Goal: Task Accomplishment & Management: Complete application form

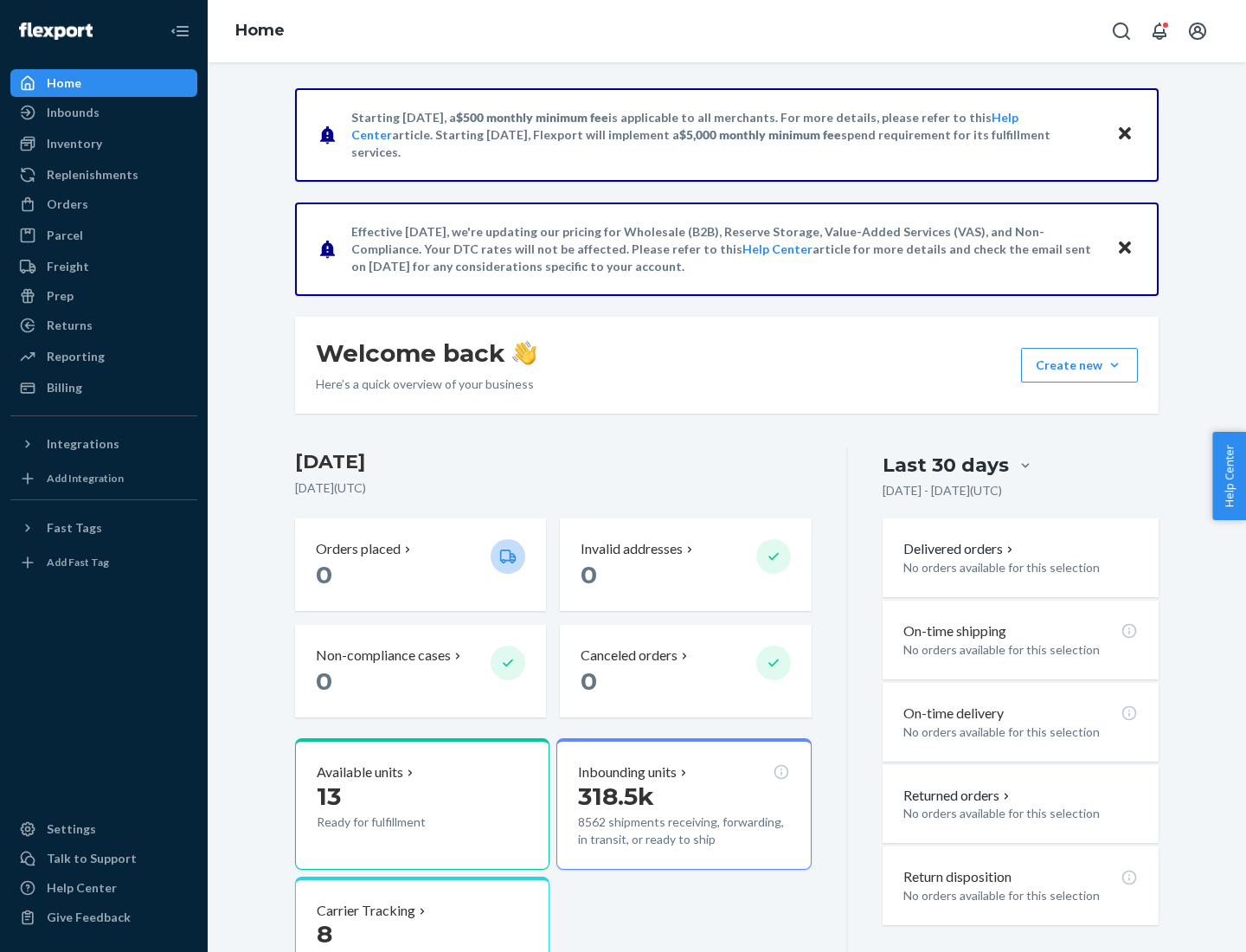
click at [1114, 365] on button "Create new Create new inbound Create new order Create new product" at bounding box center [1079, 364] width 117 height 34
click at [104, 112] on div "Inbounds" at bounding box center [104, 112] width 183 height 25
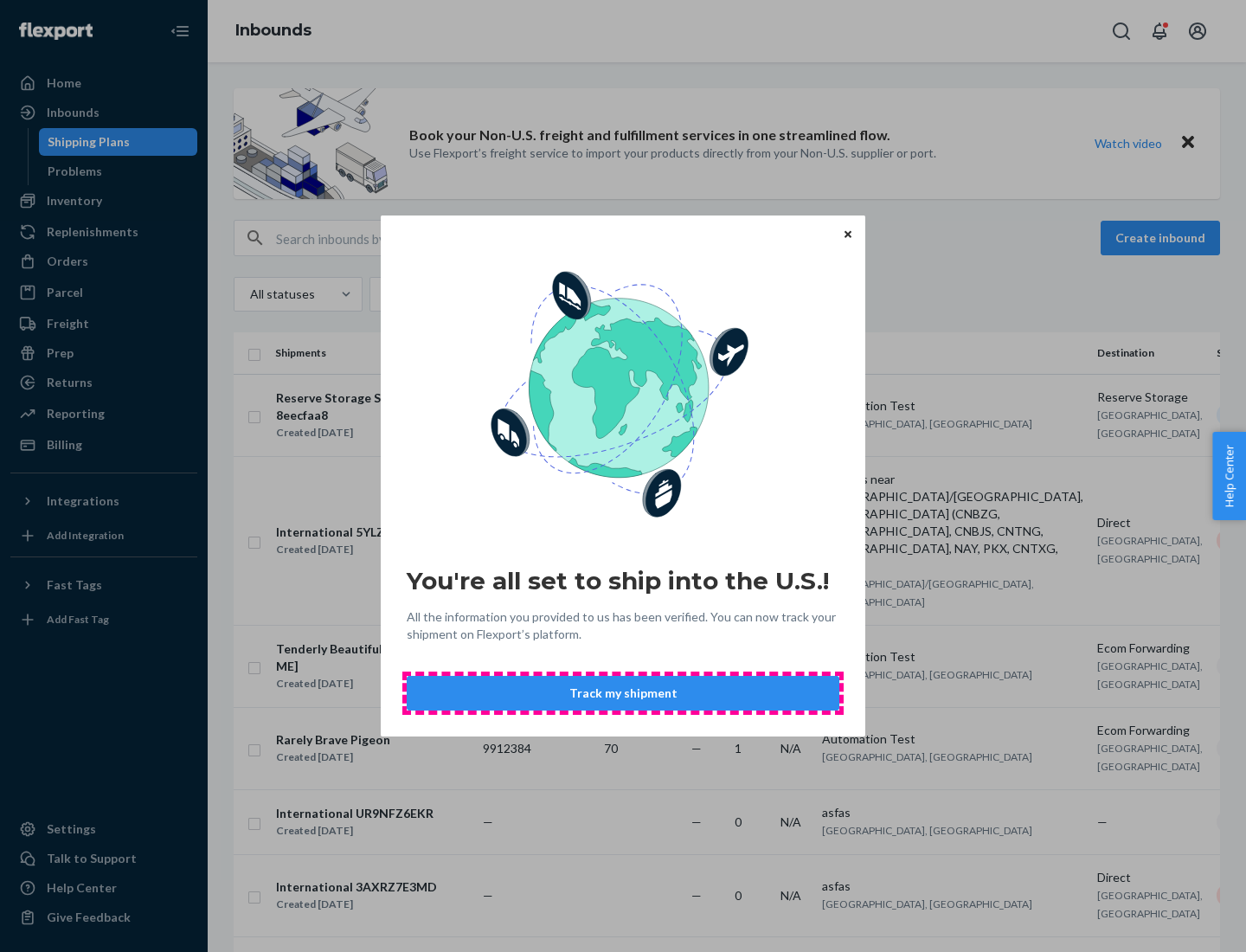
click at [623, 693] on button "Track my shipment" at bounding box center [622, 692] width 433 height 34
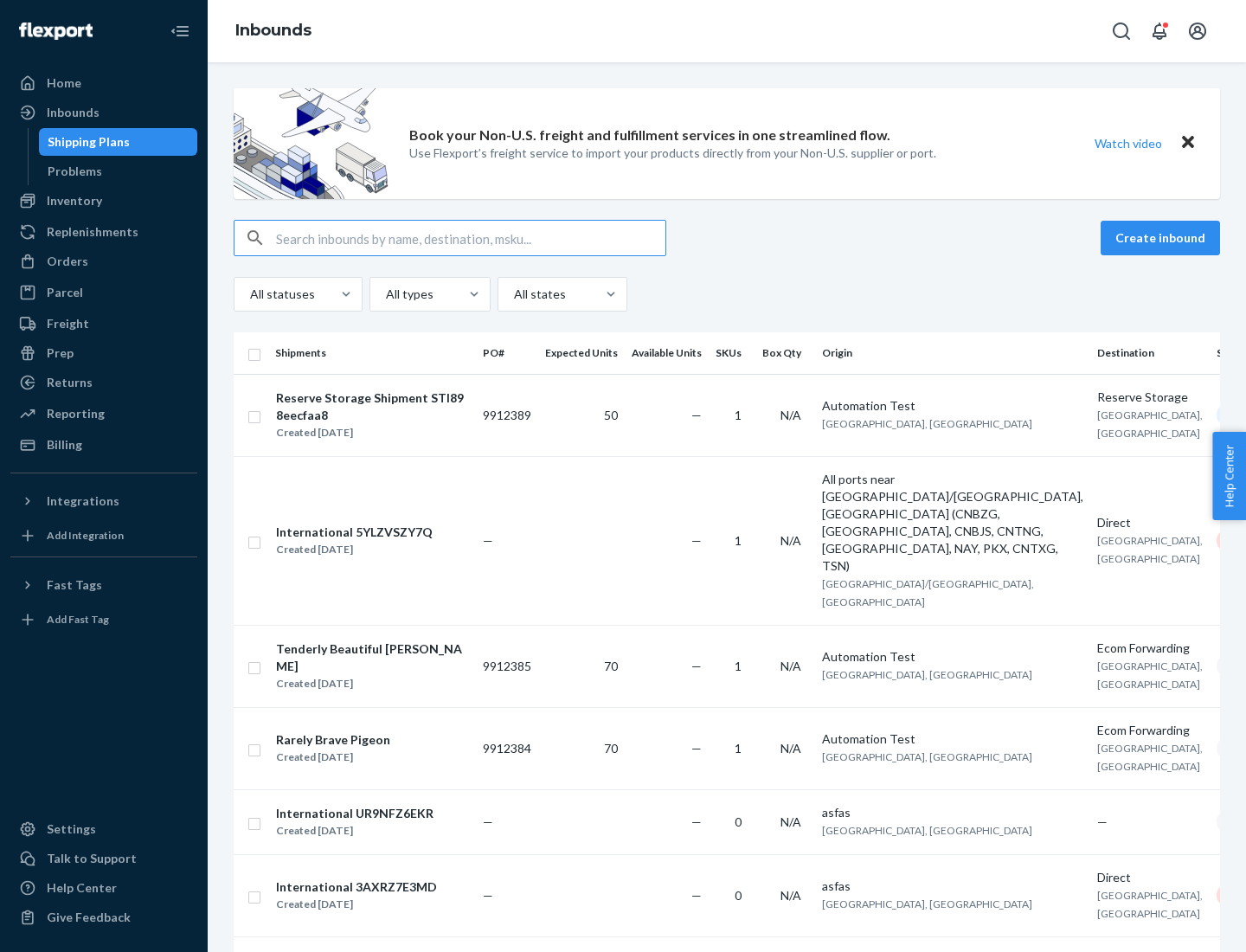
click at [1163, 238] on button "Create inbound" at bounding box center [1160, 237] width 119 height 34
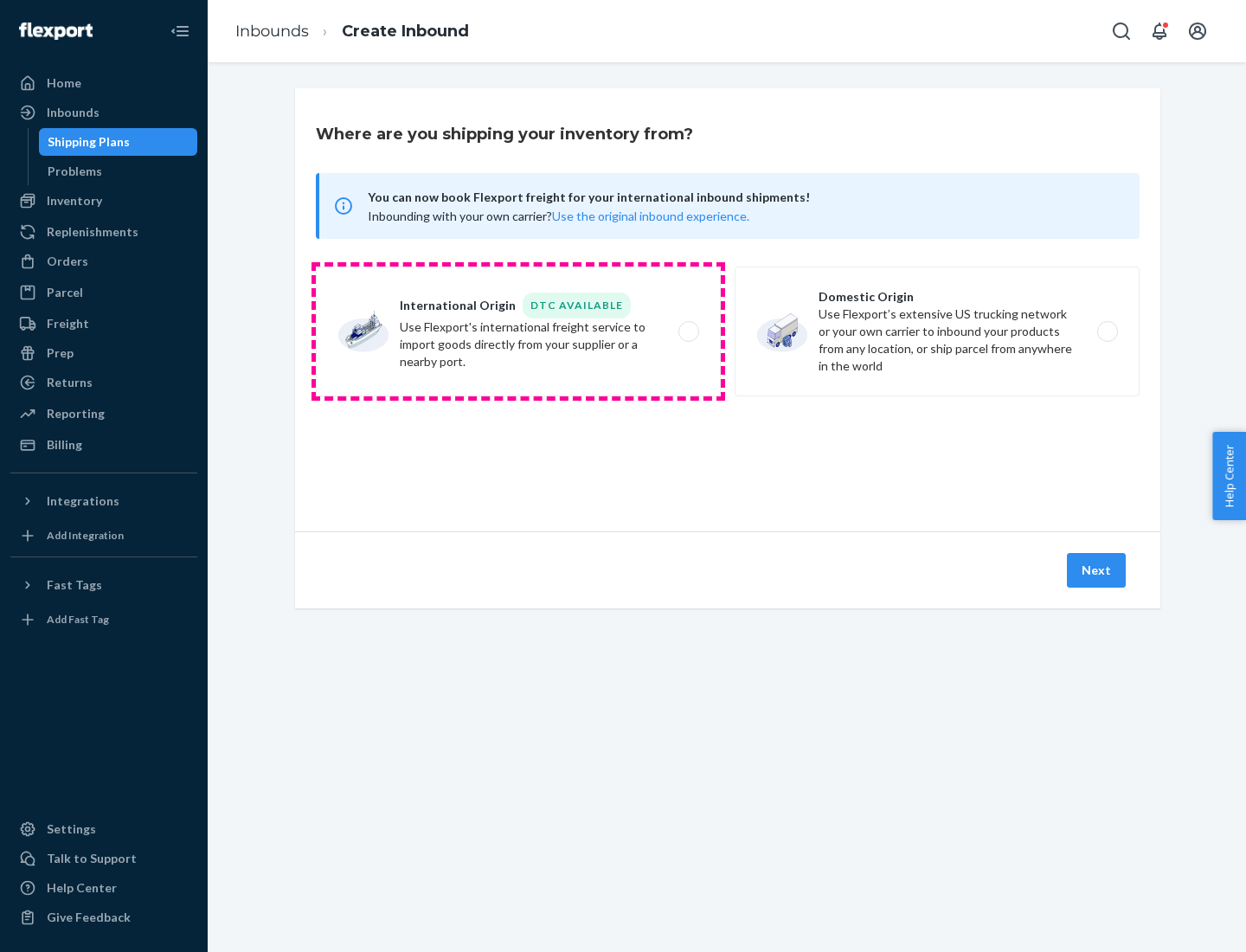
click at [519, 332] on label "International Origin DTC Available Use Flexport's international freight service…" at bounding box center [518, 332] width 405 height 130
click at [688, 332] on input "International Origin DTC Available Use Flexport's international freight service…" at bounding box center [693, 332] width 11 height 11
radio input "true"
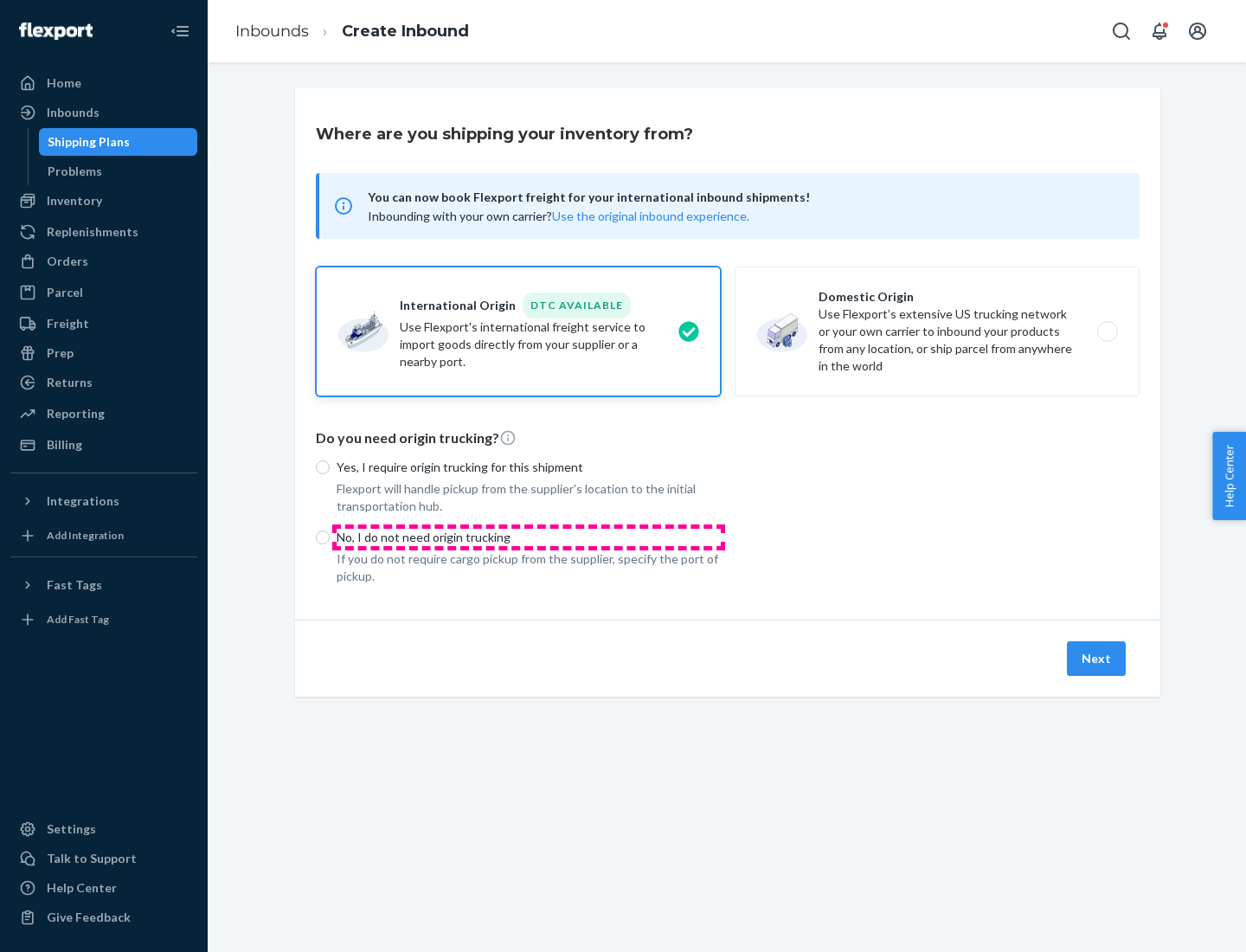
click at [528, 536] on p "No, I do not need origin trucking" at bounding box center [529, 537] width 384 height 18
click at [330, 536] on input "No, I do not need origin trucking" at bounding box center [323, 537] width 14 height 14
radio input "true"
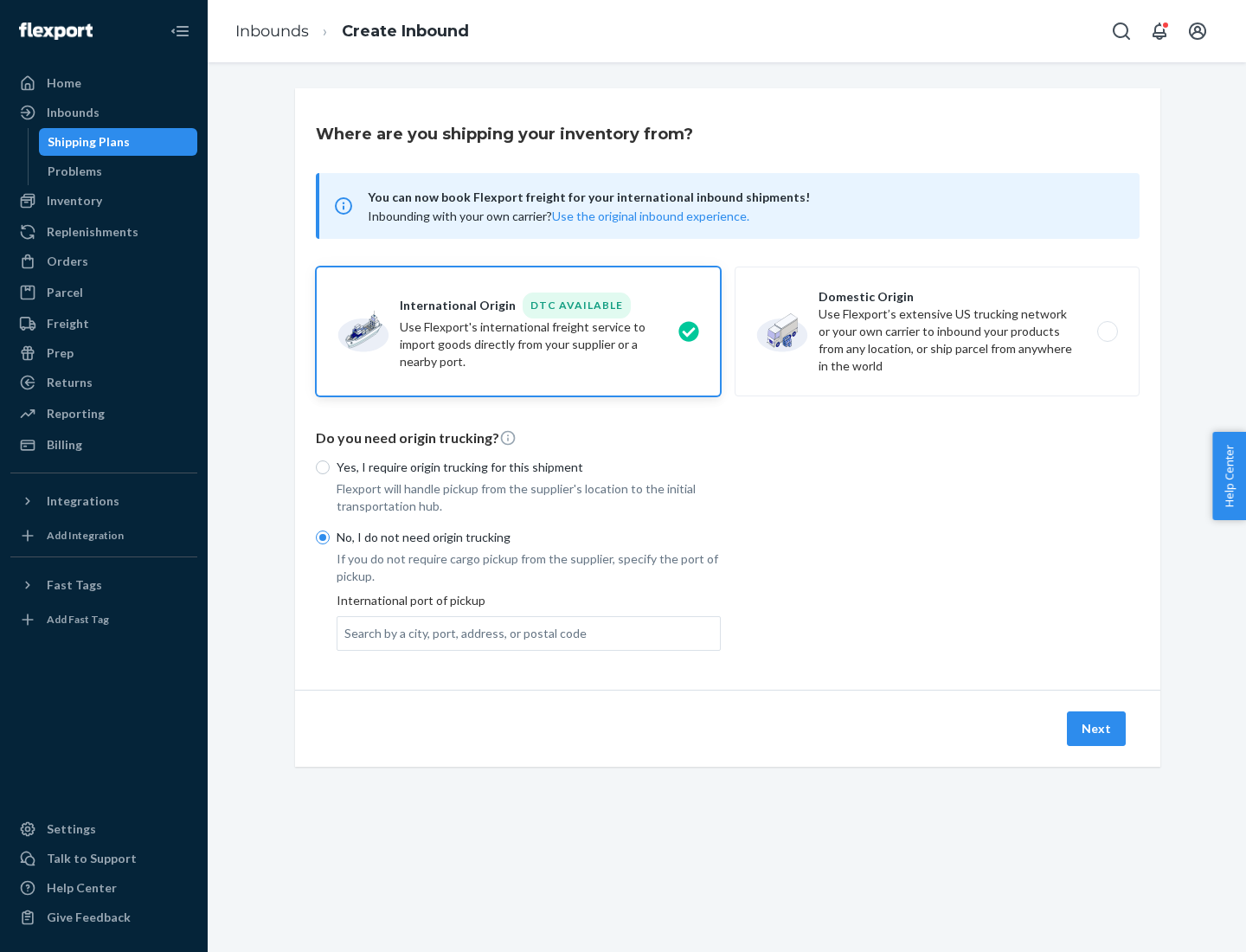
click at [462, 633] on div "Search by a city, port, address, or postal code" at bounding box center [465, 633] width 242 height 18
click at [346, 633] on input "Search by a city, port, address, or postal code" at bounding box center [345, 633] width 2 height 18
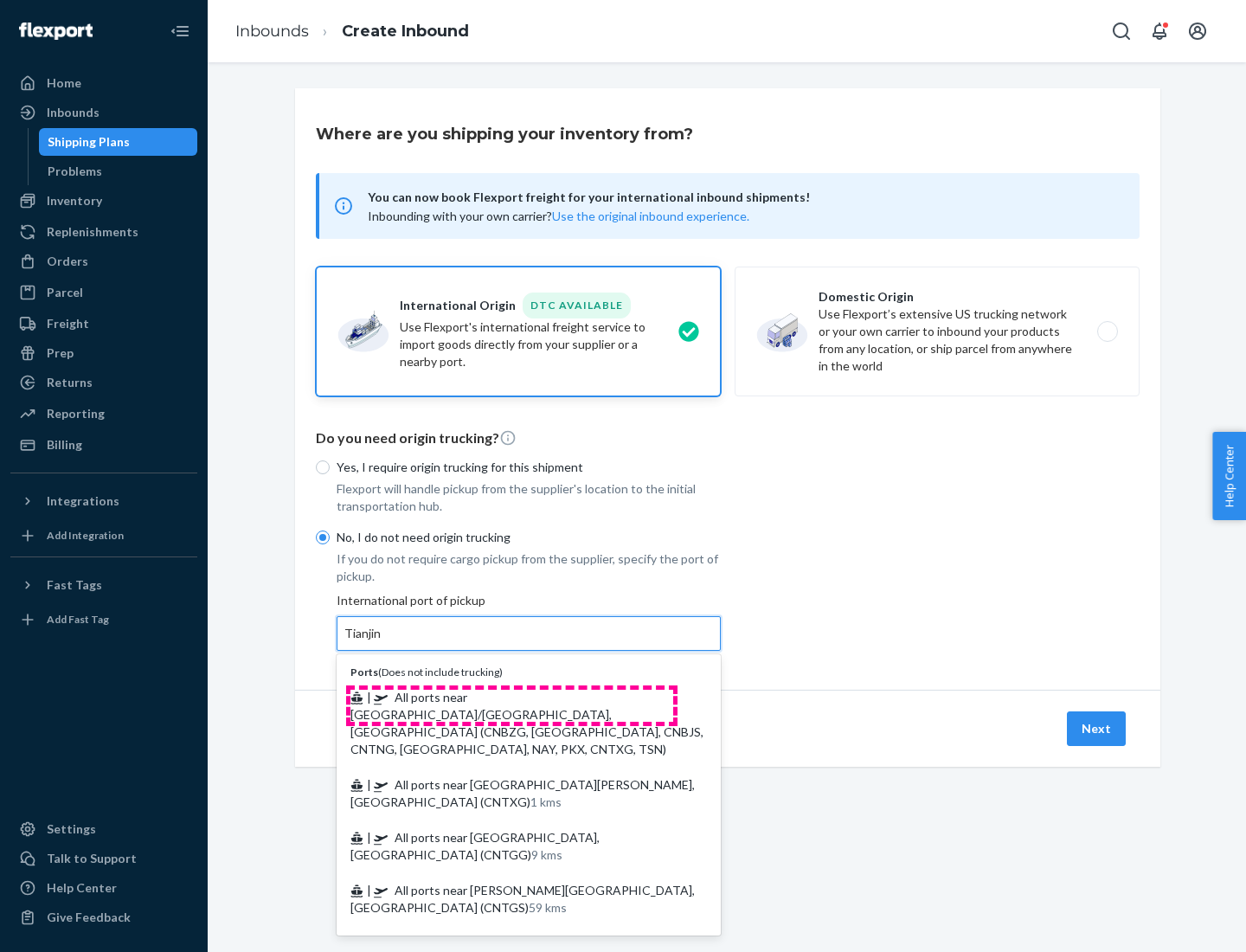
click at [512, 697] on span "| All ports near [GEOGRAPHIC_DATA]/[GEOGRAPHIC_DATA], [GEOGRAPHIC_DATA] (CNBZG,…" at bounding box center [526, 723] width 353 height 67
click at [383, 642] on input "Tianjin" at bounding box center [362, 633] width 38 height 18
type input "All ports near [GEOGRAPHIC_DATA]/[GEOGRAPHIC_DATA], [GEOGRAPHIC_DATA] (CNBZG, […"
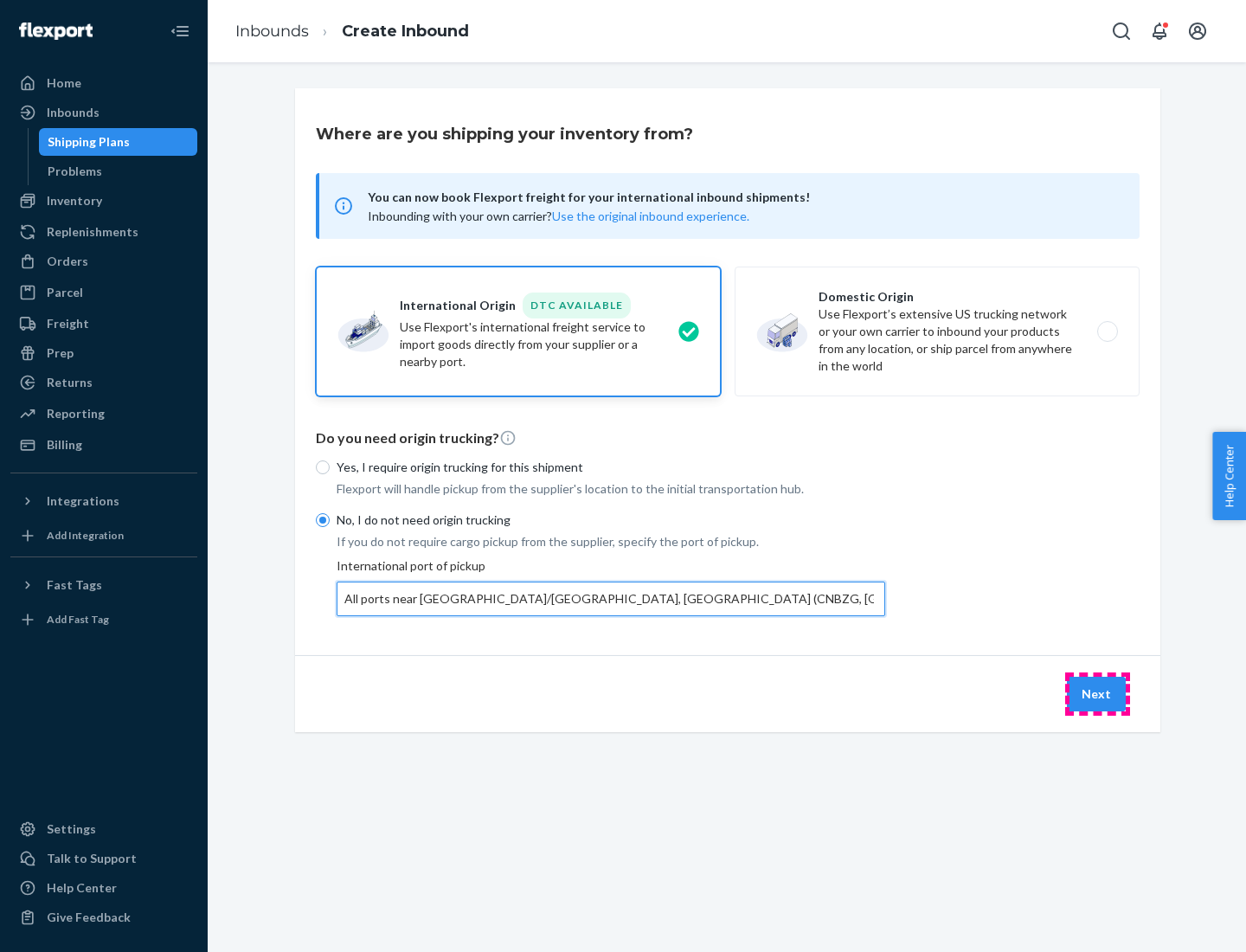
click at [1097, 693] on button "Next" at bounding box center [1096, 693] width 59 height 34
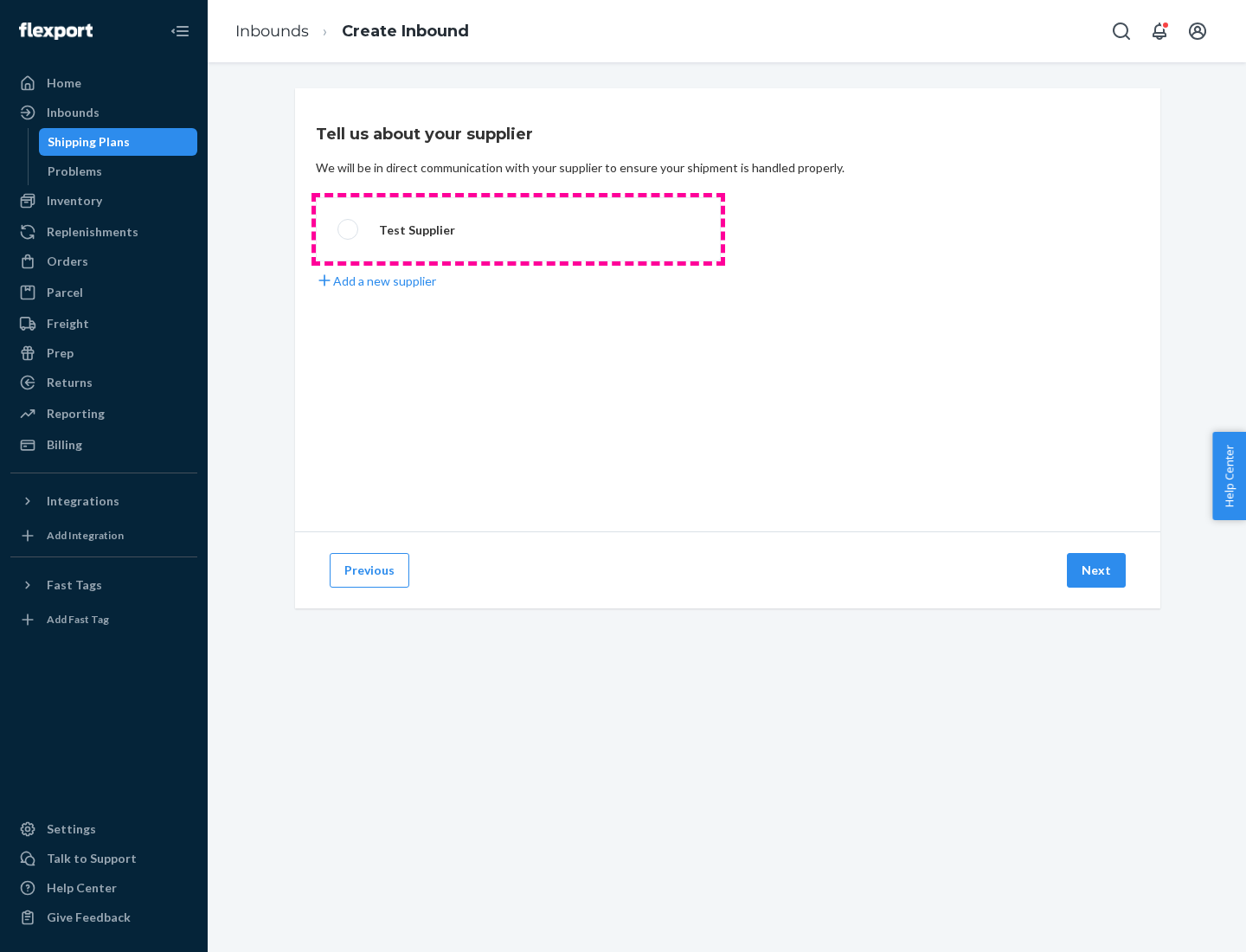
click at [519, 229] on label "Test Supplier" at bounding box center [518, 229] width 405 height 64
click at [348, 229] on input "Test Supplier" at bounding box center [343, 229] width 11 height 11
radio input "true"
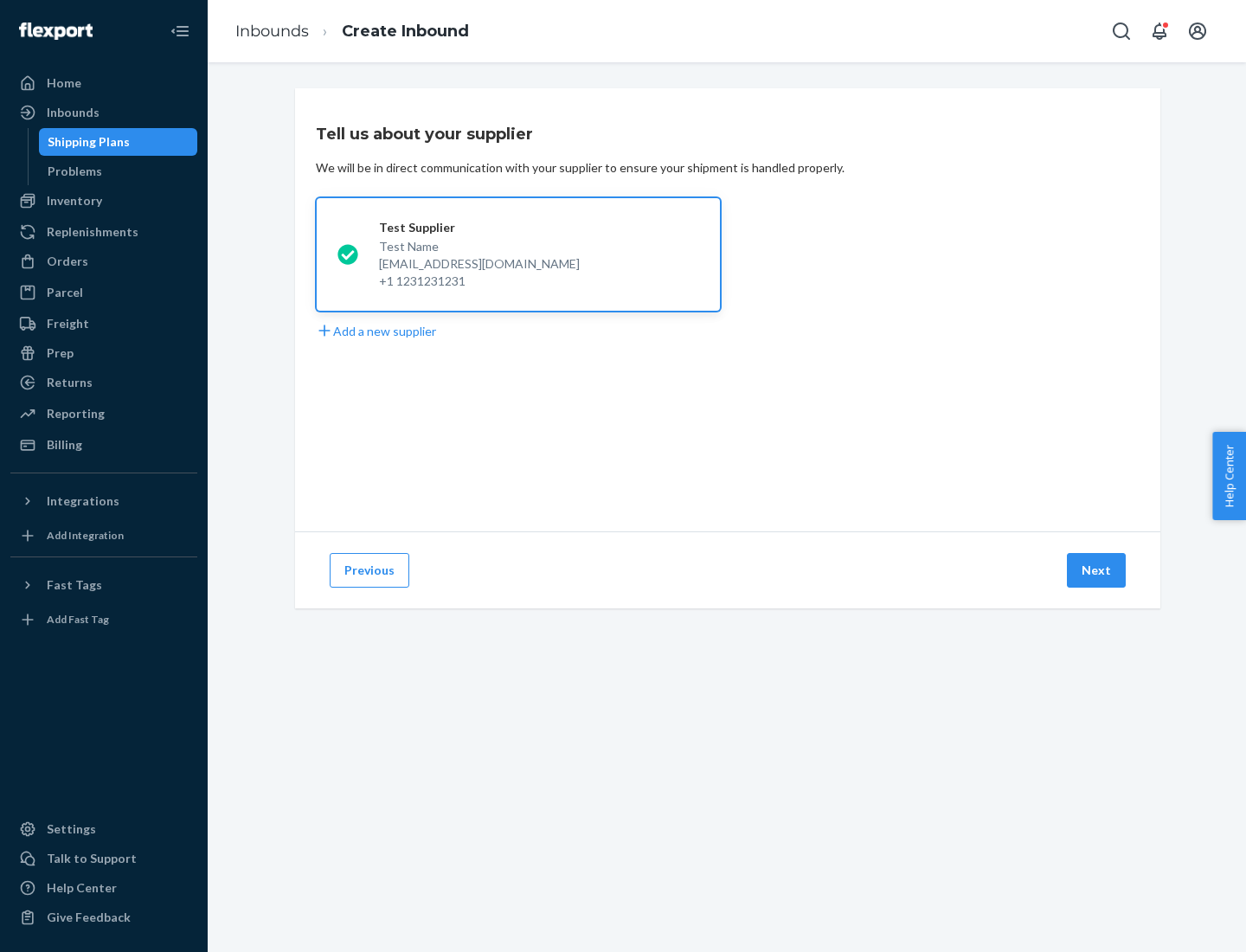
click at [1097, 570] on button "Next" at bounding box center [1096, 569] width 59 height 34
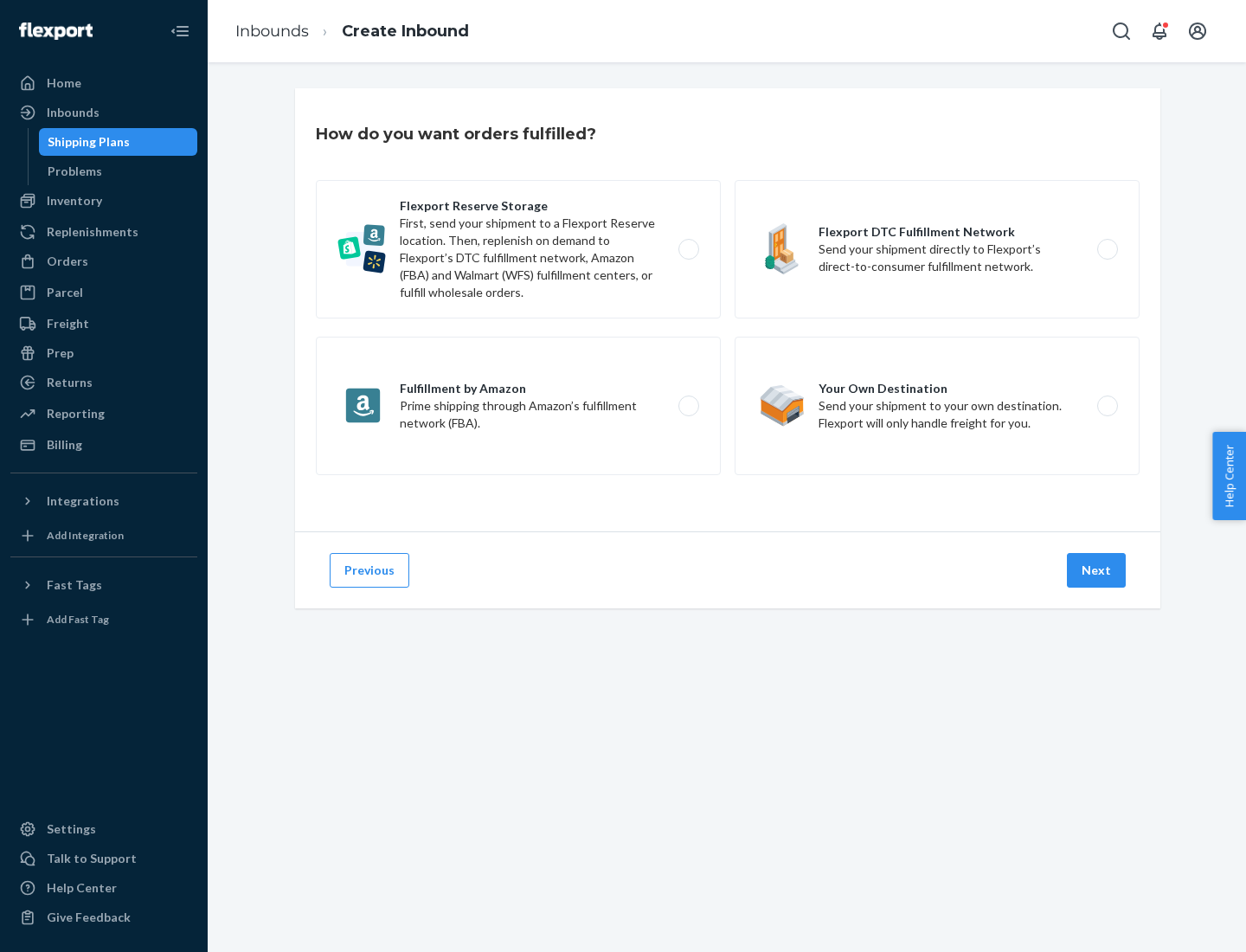
click at [727, 310] on div "Flexport Reserve Storage First, send your shipment to a Flexport Reserve locati…" at bounding box center [727, 329] width 824 height 299
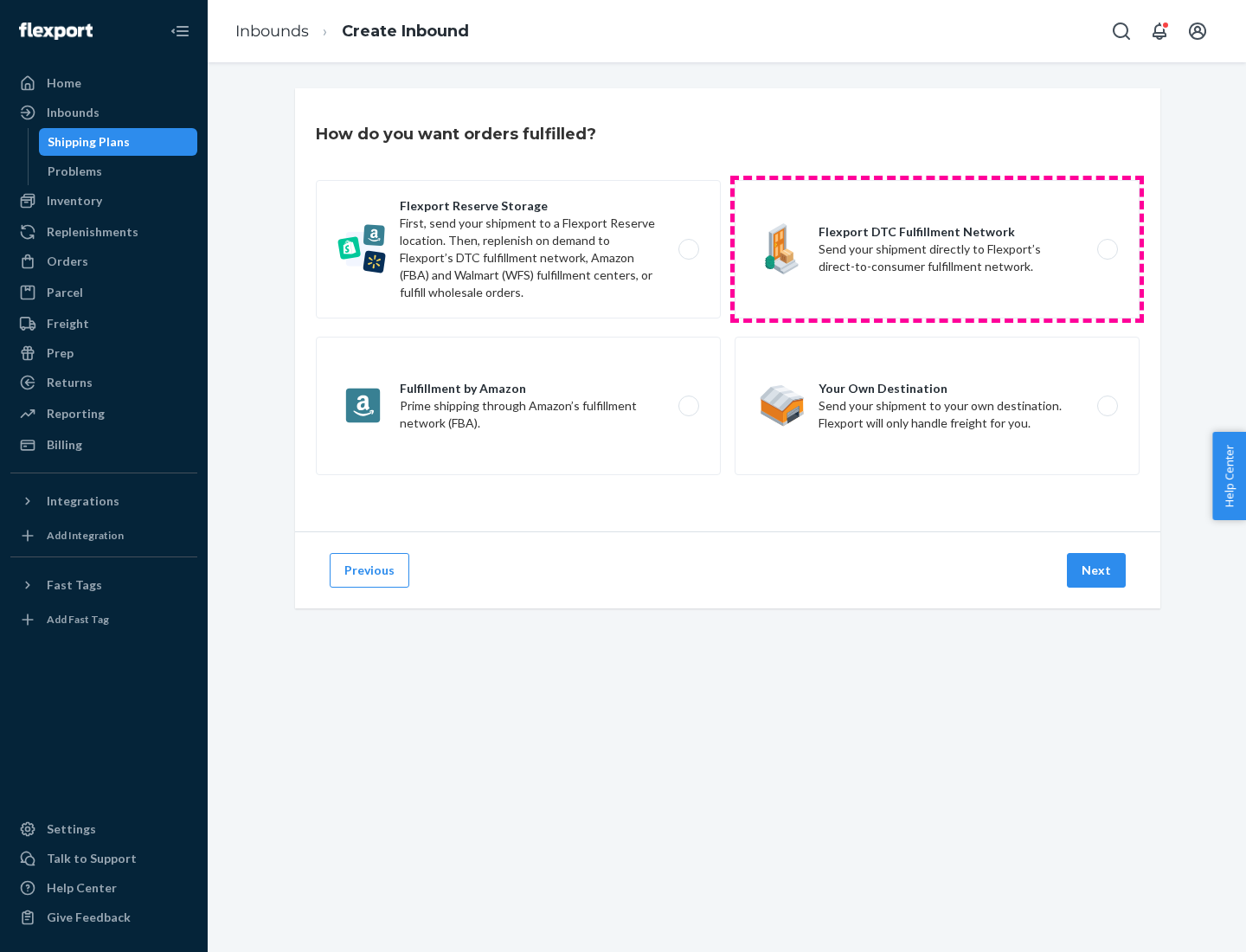
click at [937, 249] on label "Flexport DTC Fulfillment Network Send your shipment directly to Flexport’s dire…" at bounding box center [936, 249] width 405 height 139
click at [1106, 249] on input "Flexport DTC Fulfillment Network Send your shipment directly to Flexport’s dire…" at bounding box center [1112, 249] width 11 height 11
radio input "true"
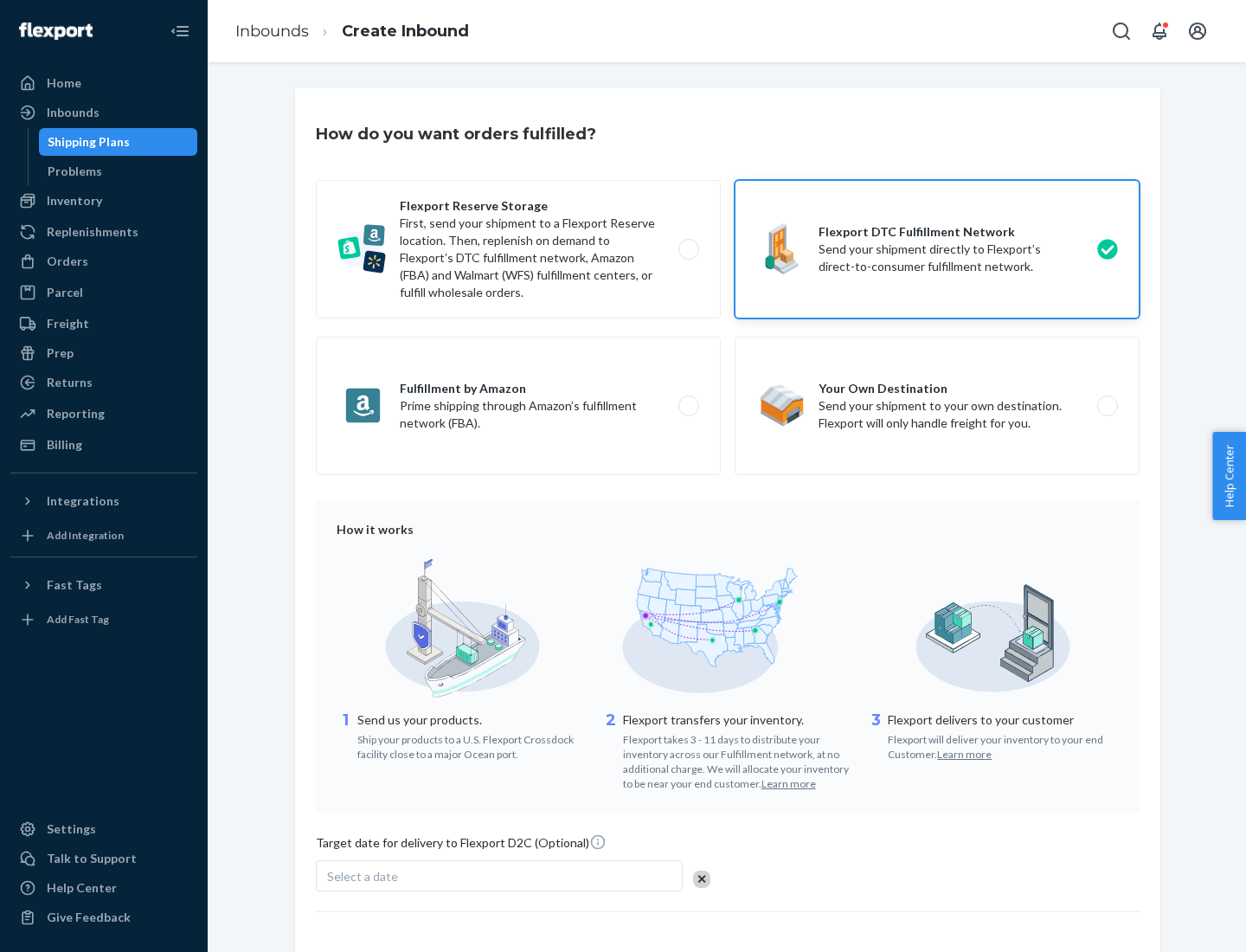
scroll to position [127, 0]
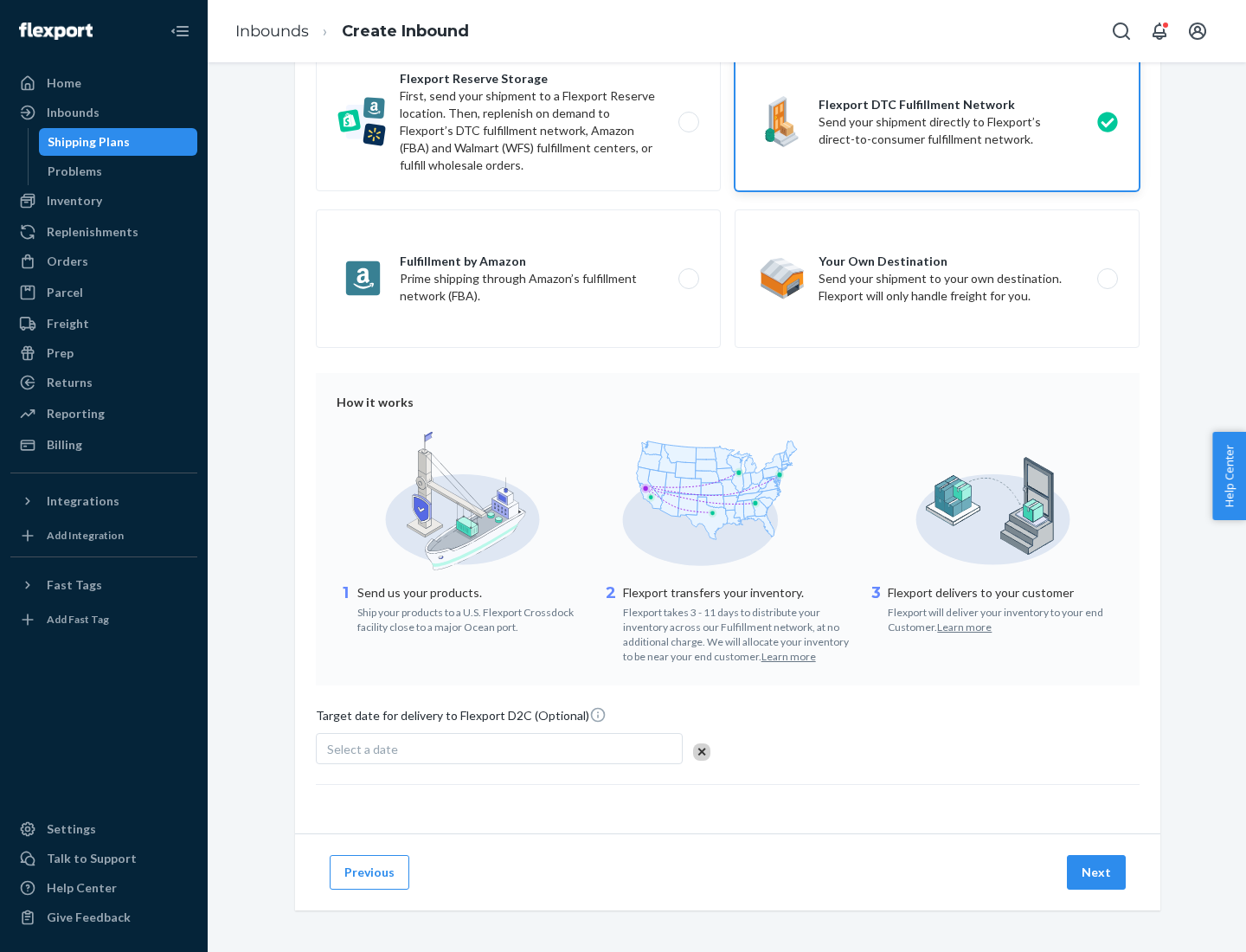
click at [1097, 871] on button "Next" at bounding box center [1096, 871] width 59 height 34
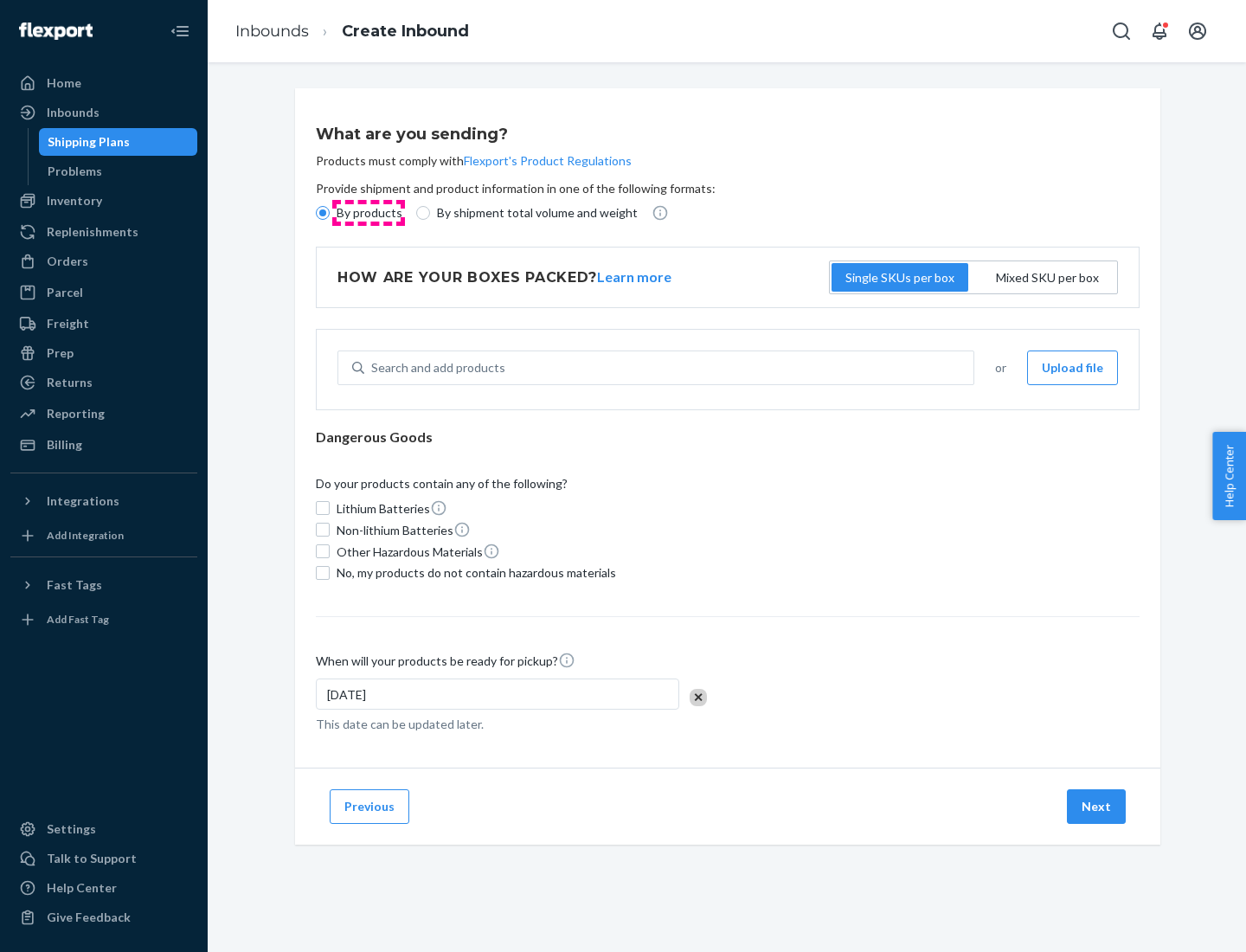
click at [368, 213] on p "By products" at bounding box center [369, 213] width 66 height 18
click at [330, 213] on input "By products" at bounding box center [323, 213] width 14 height 14
click at [435, 368] on div "Search and add products" at bounding box center [438, 368] width 134 height 18
click at [373, 368] on input "Search and add products" at bounding box center [372, 368] width 2 height 18
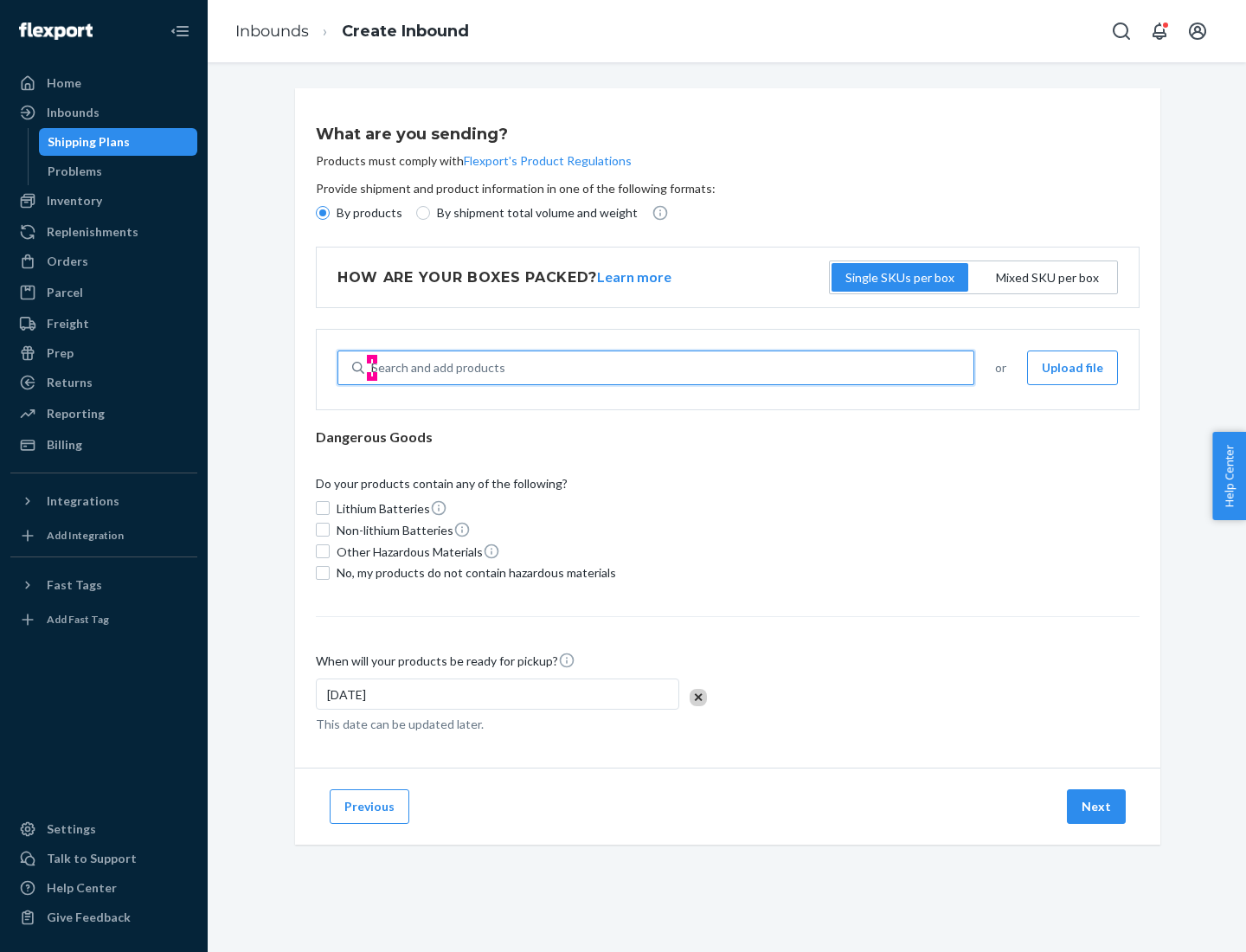
type input "basic"
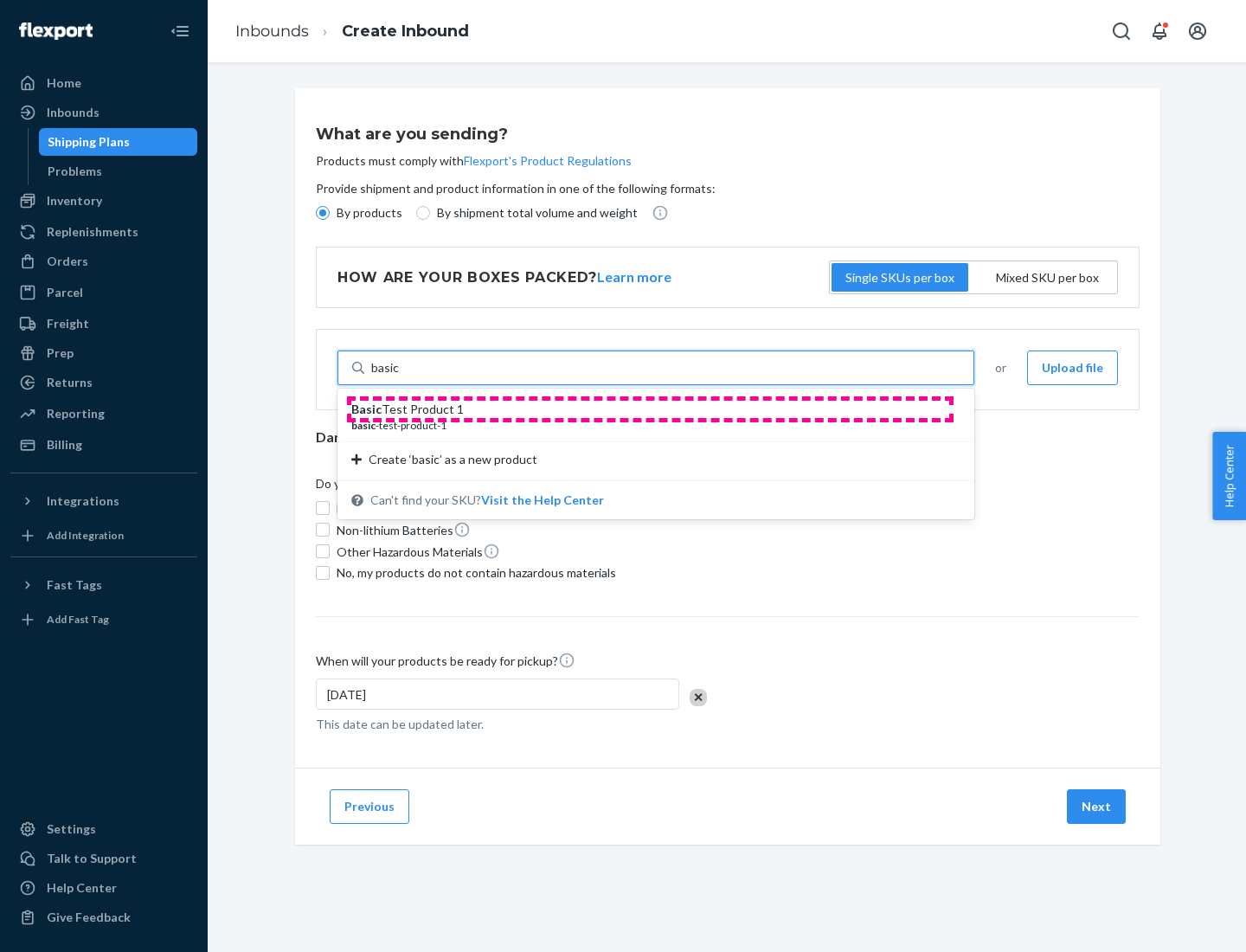
click at [650, 409] on div "Basic Test Product 1" at bounding box center [648, 410] width 595 height 18
click at [400, 376] on input "basic" at bounding box center [385, 368] width 29 height 18
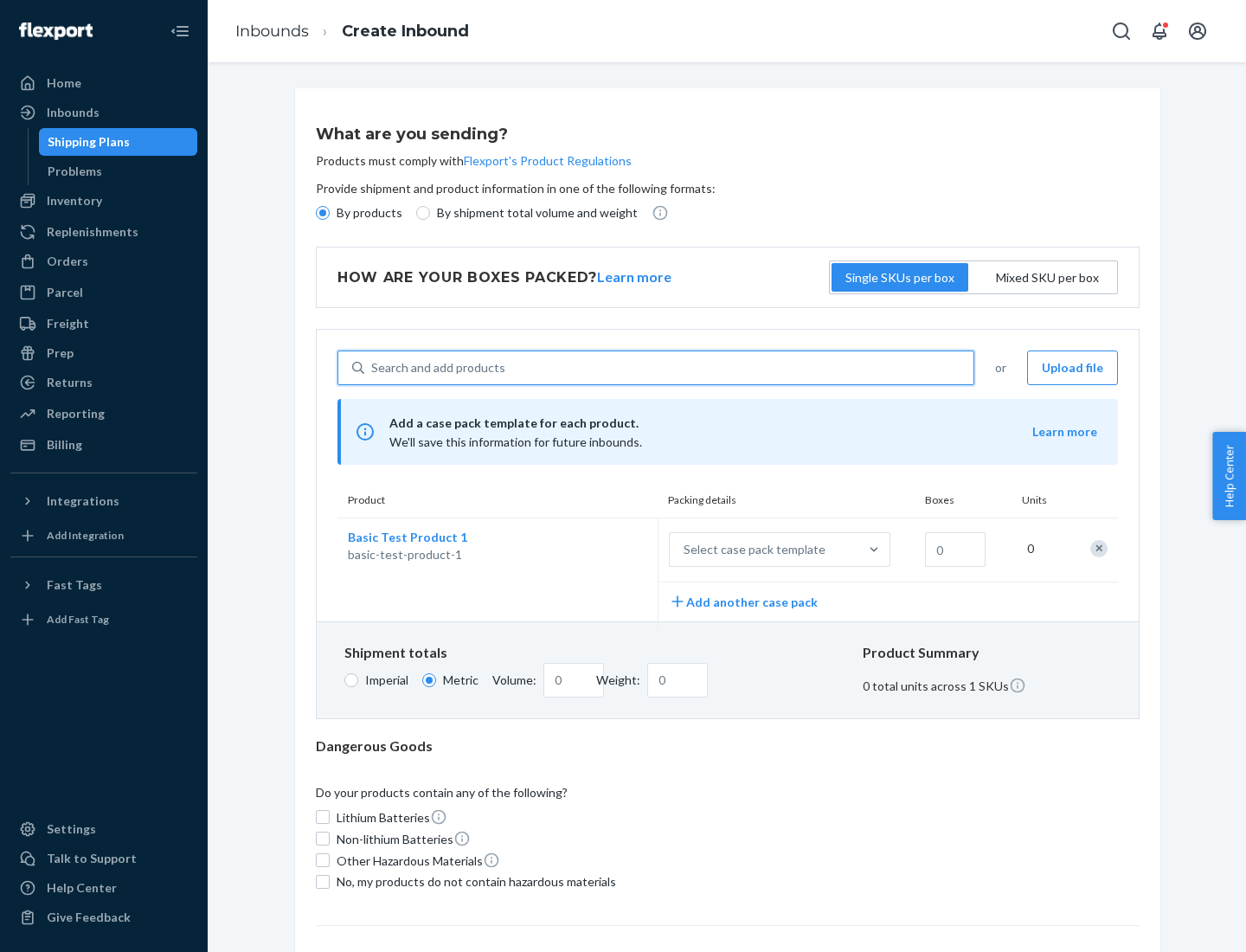
scroll to position [42, 0]
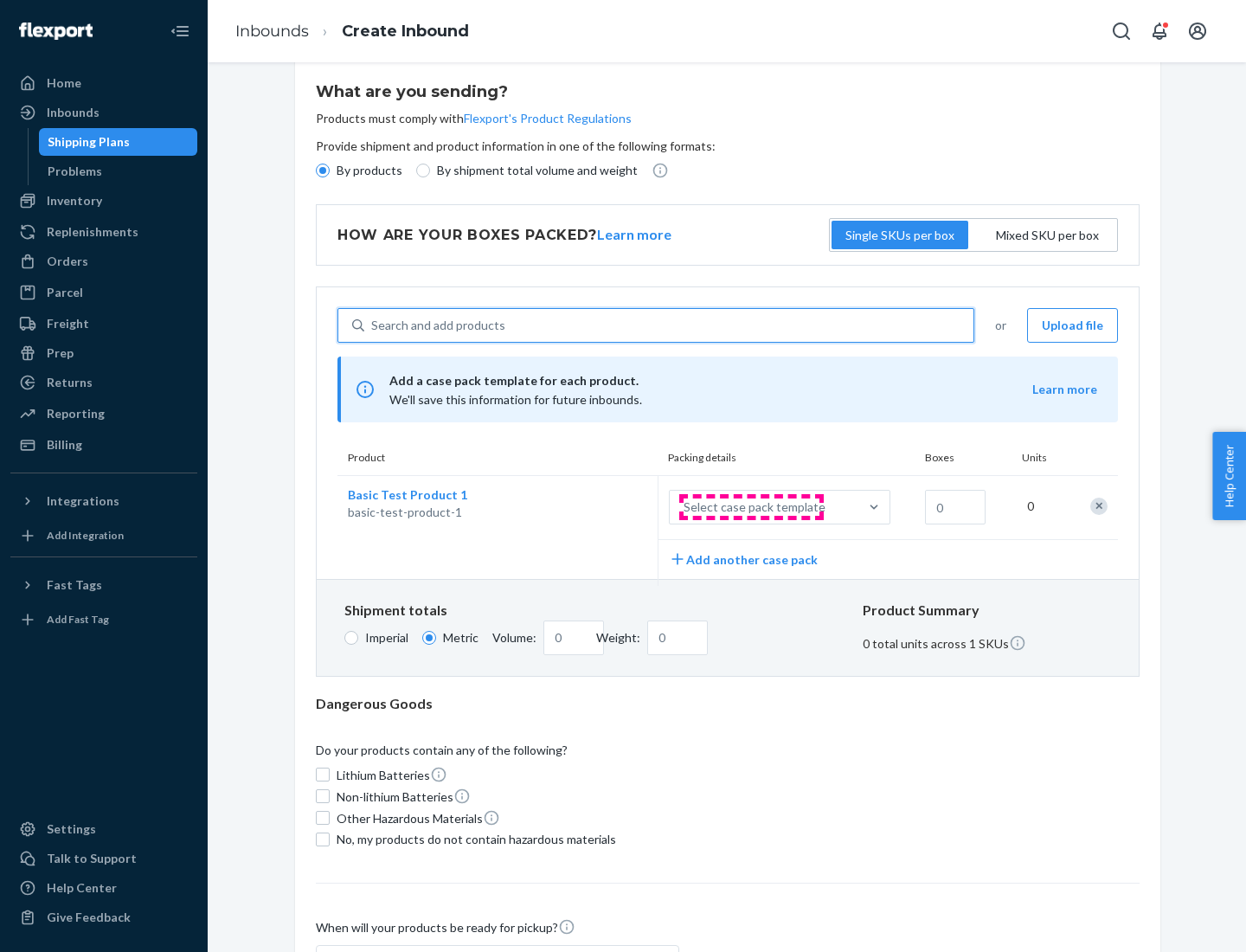
click at [751, 507] on div "Select case pack template" at bounding box center [755, 507] width 142 height 18
click at [598, 507] on input "Select case pack template" at bounding box center [598, 507] width 0 height 0
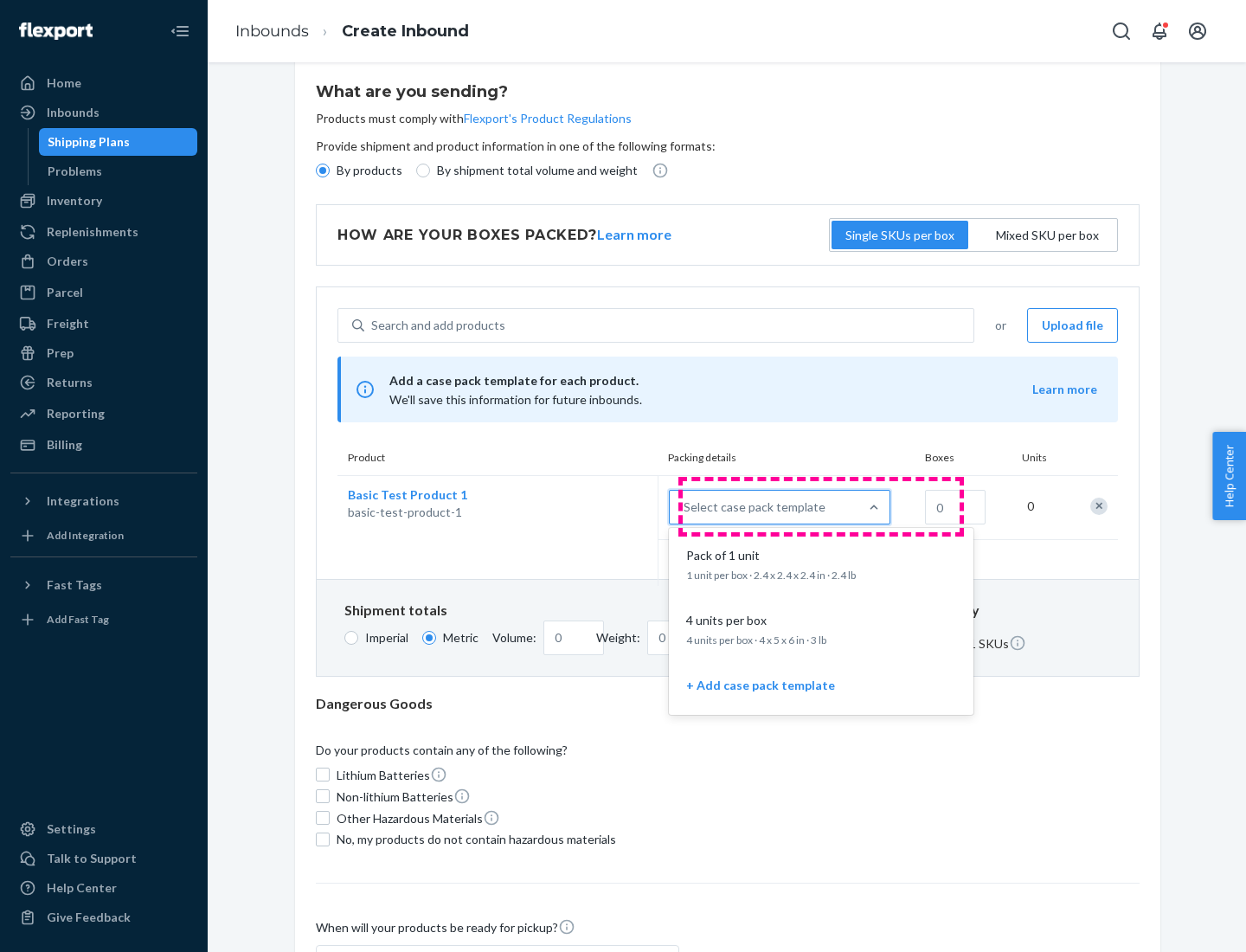
scroll to position [99, 0]
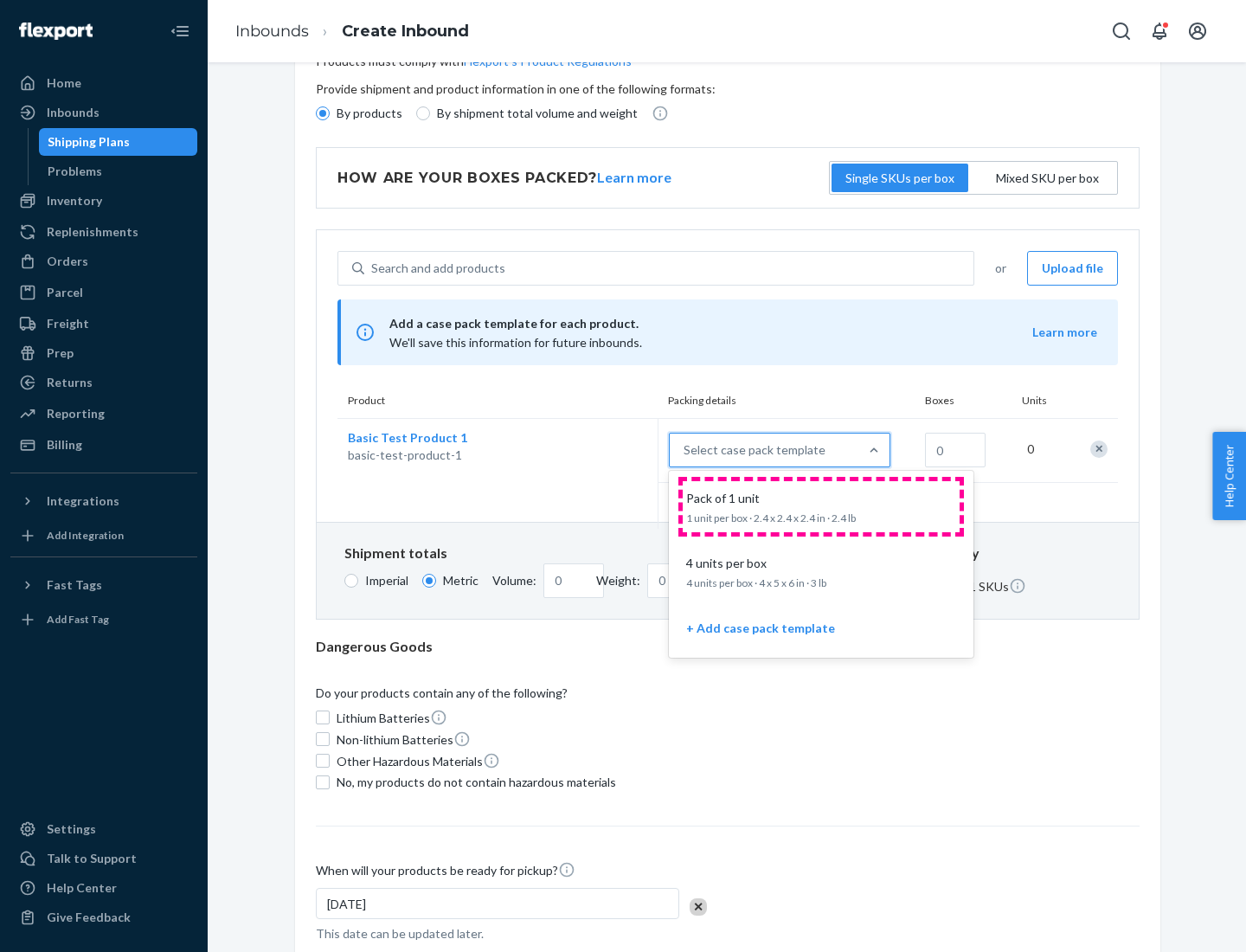
click at [821, 506] on div "Pack of 1 unit" at bounding box center [818, 498] width 277 height 18
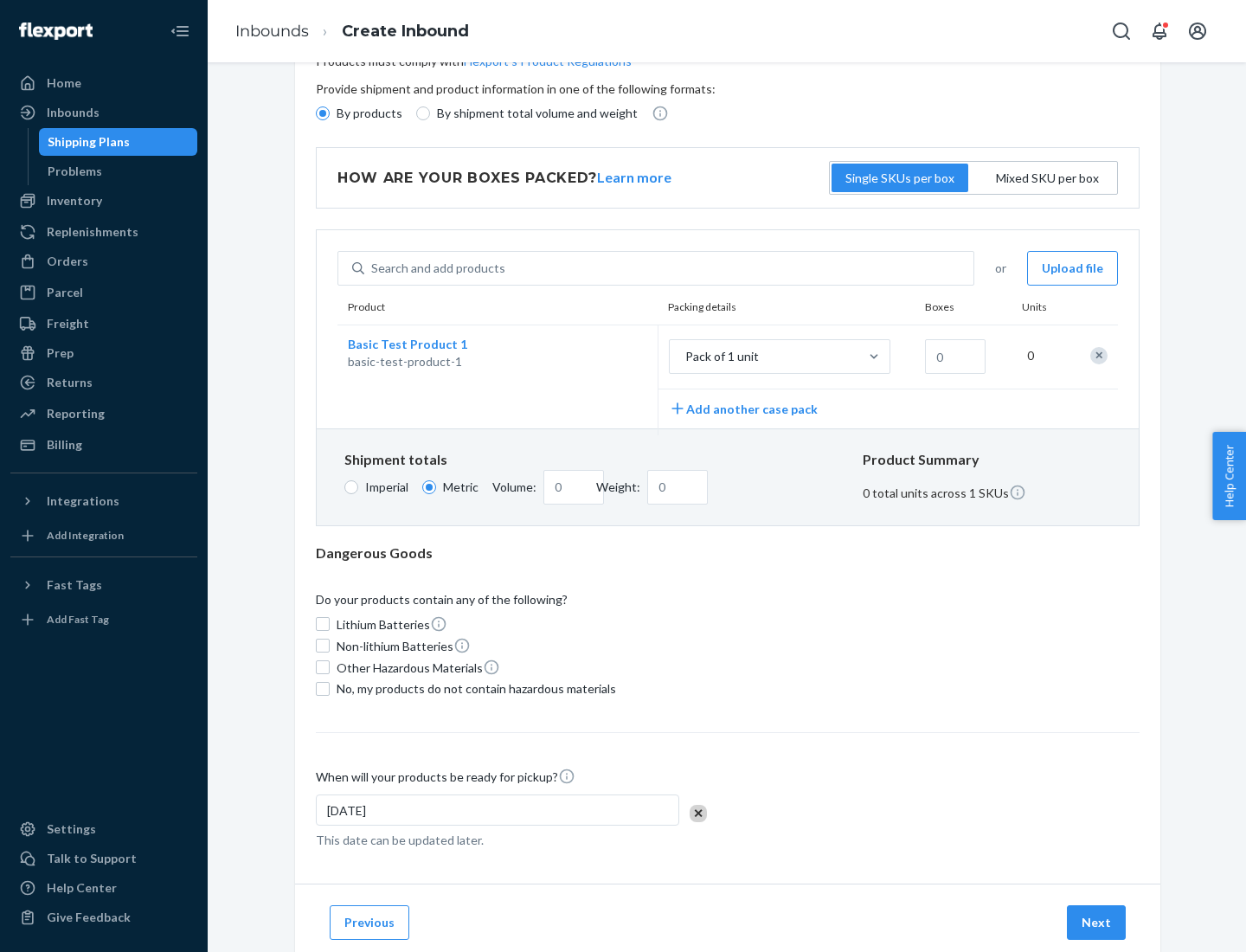
scroll to position [0, 0]
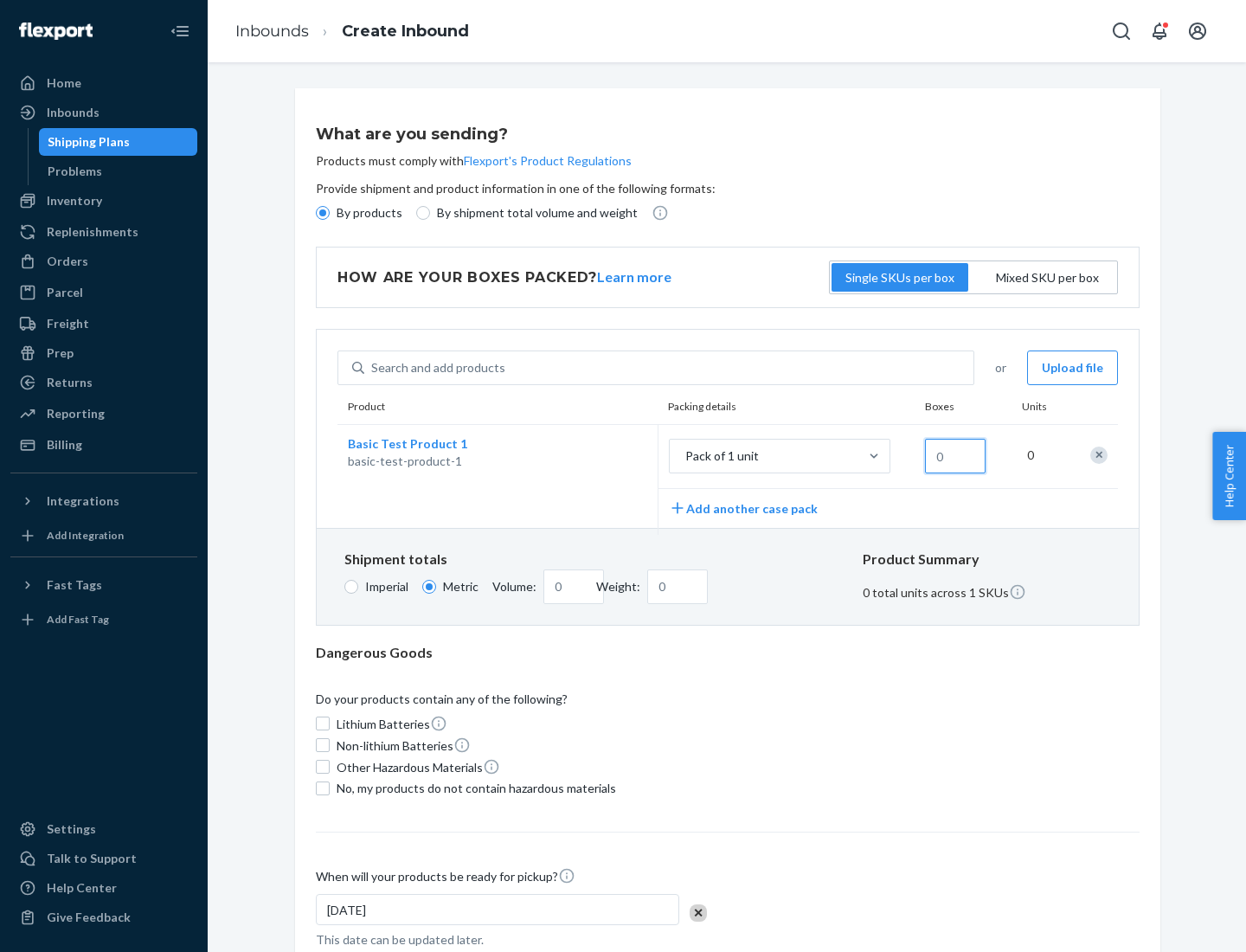
type input "1.09"
type input "1"
type input "10.89"
type input "10"
type input "0.02"
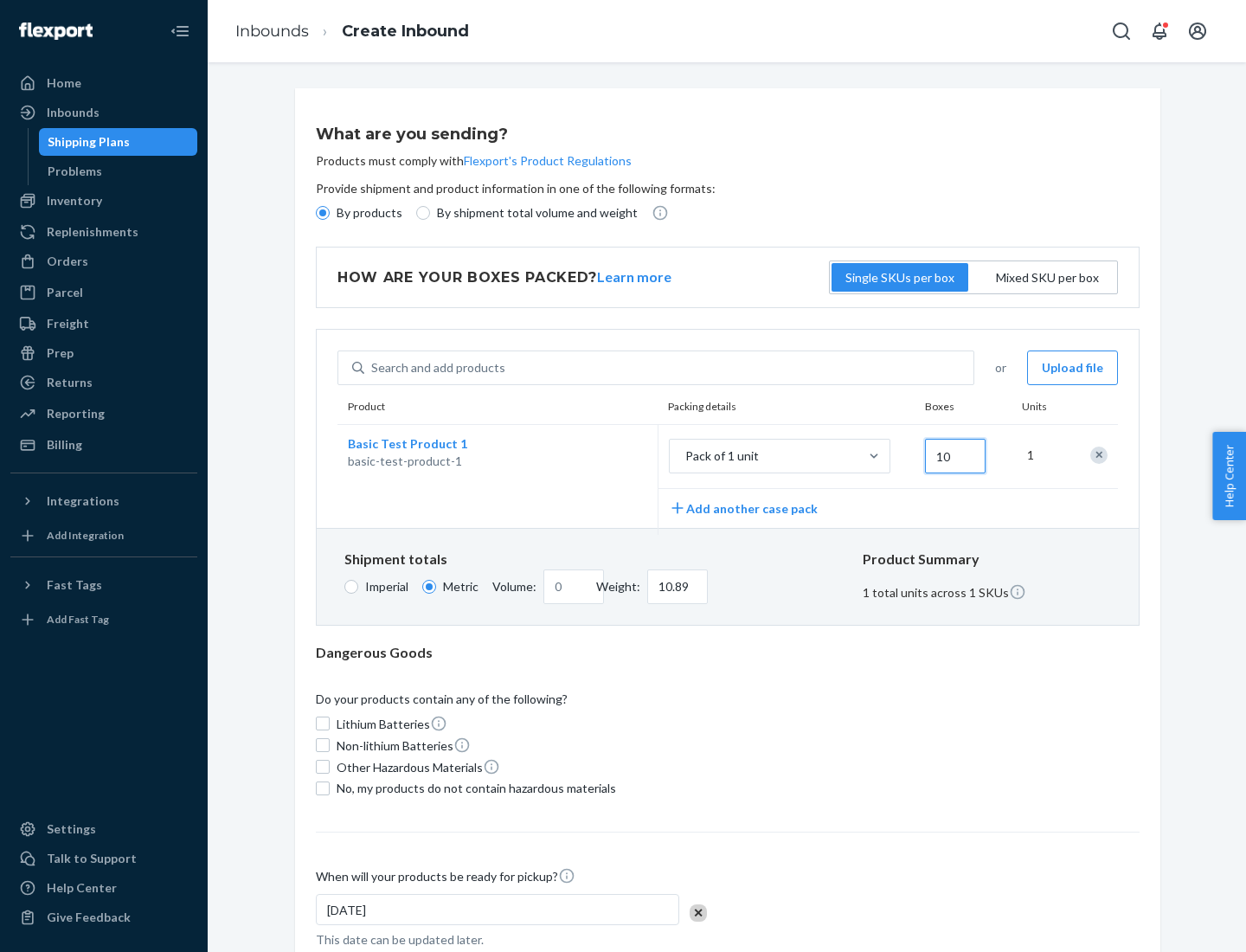
type input "108.86"
type input "100"
type input "0.23"
type input "1088.62"
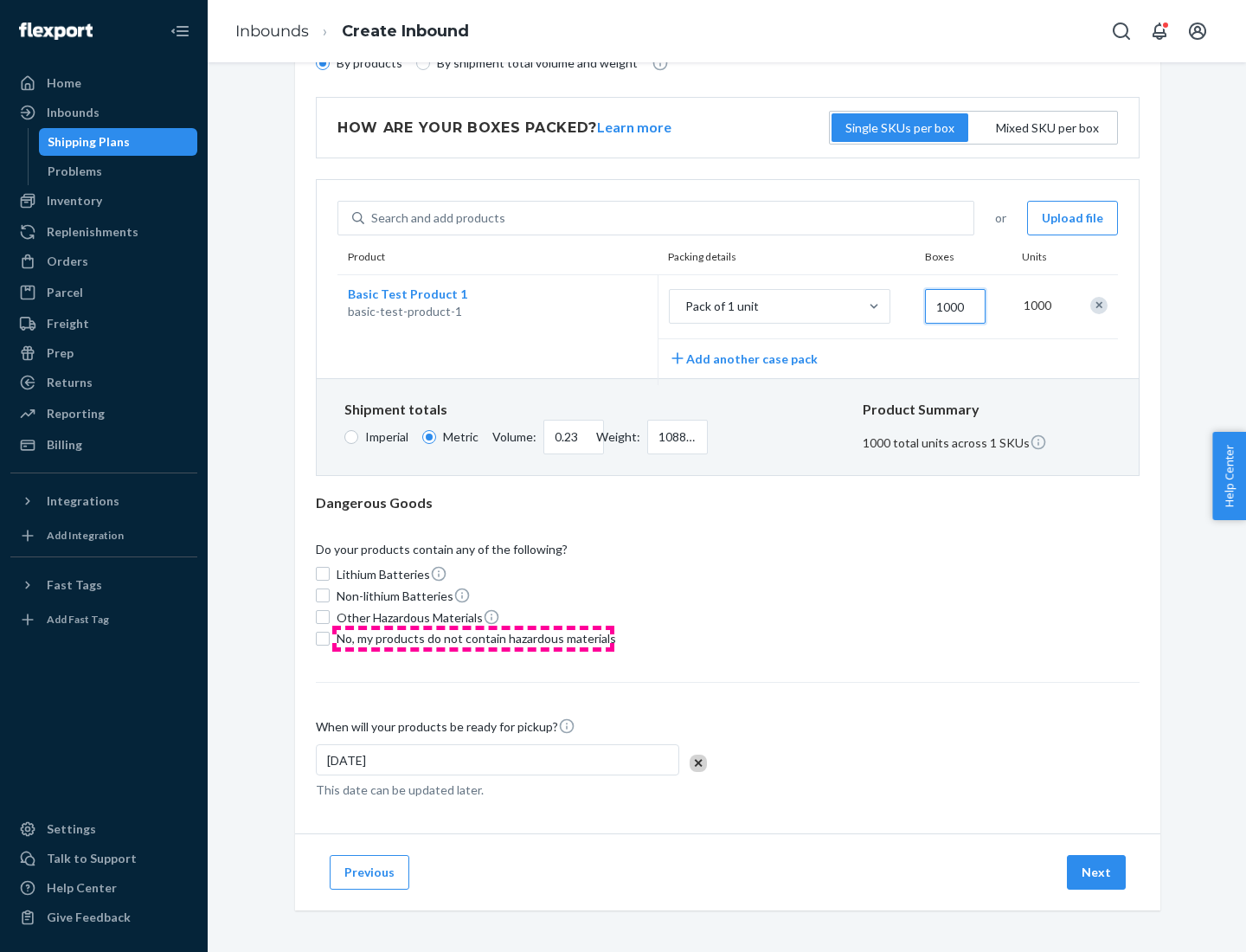
type input "1000"
click at [473, 638] on span "No, my products do not contain hazardous materials" at bounding box center [476, 639] width 279 height 18
click at [330, 638] on input "No, my products do not contain hazardous materials" at bounding box center [323, 639] width 14 height 14
checkbox input "true"
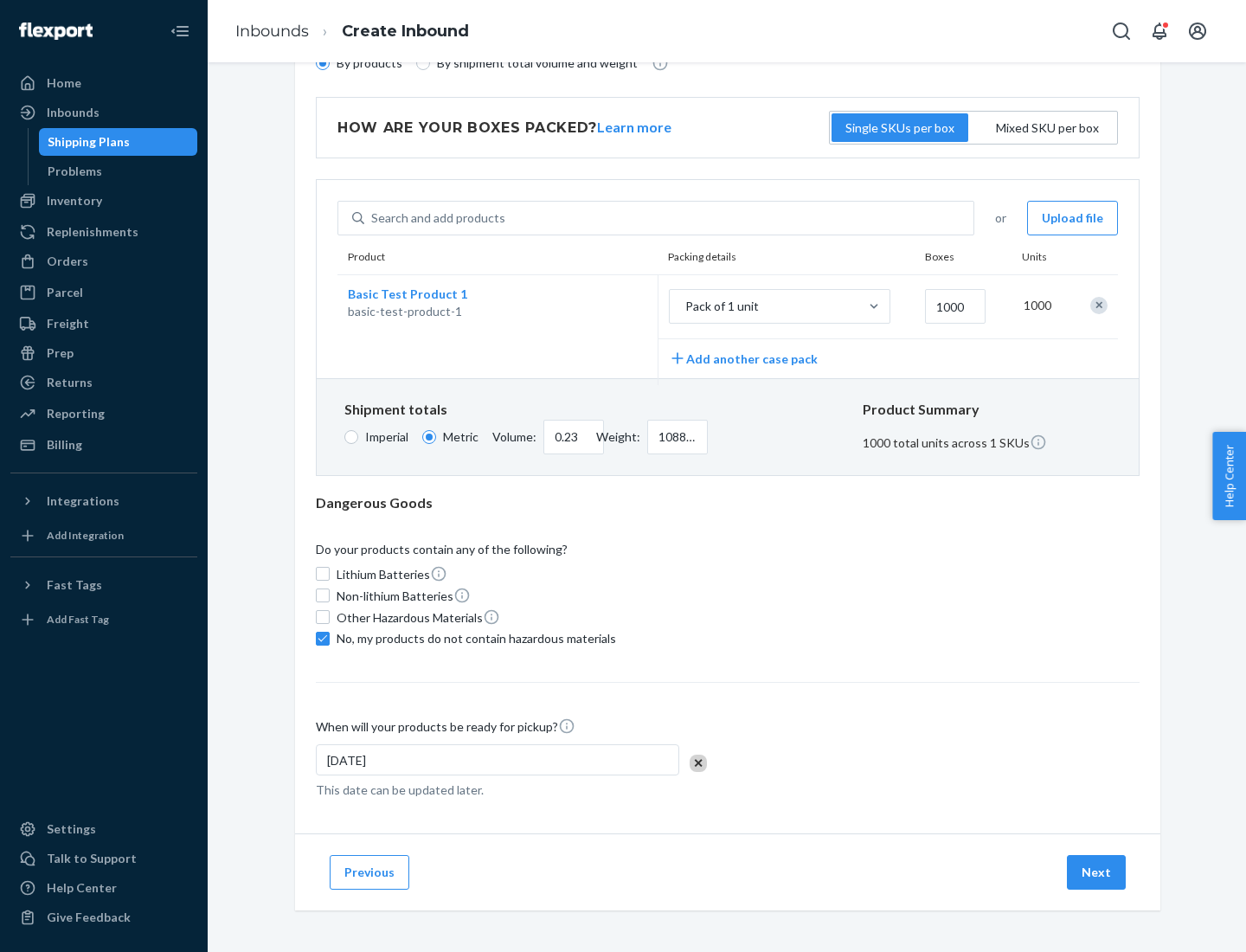
click at [1097, 871] on button "Next" at bounding box center [1096, 871] width 59 height 34
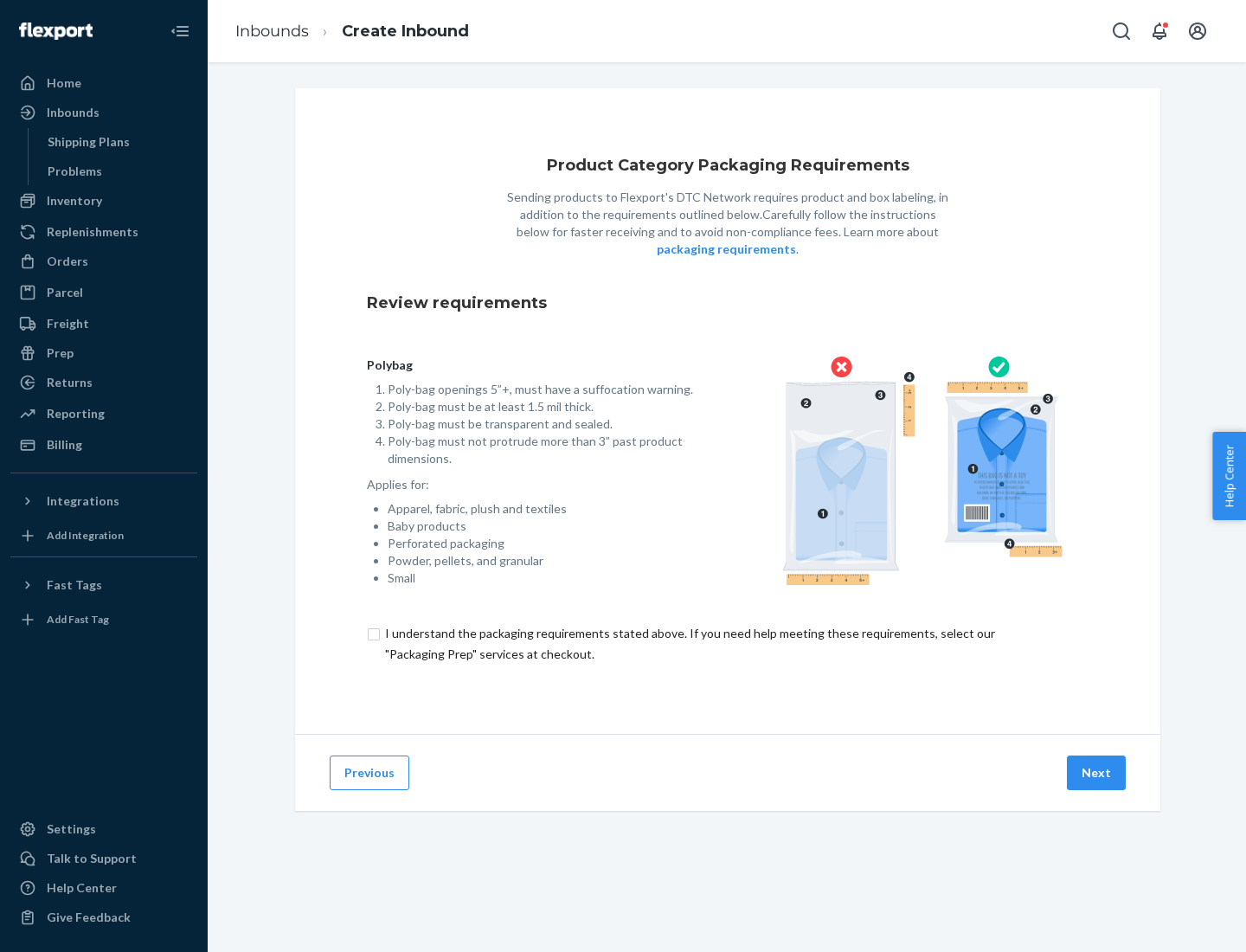
click at [727, 643] on input "checkbox" at bounding box center [727, 643] width 721 height 41
checkbox input "true"
click at [1097, 772] on button "Next" at bounding box center [1096, 772] width 59 height 34
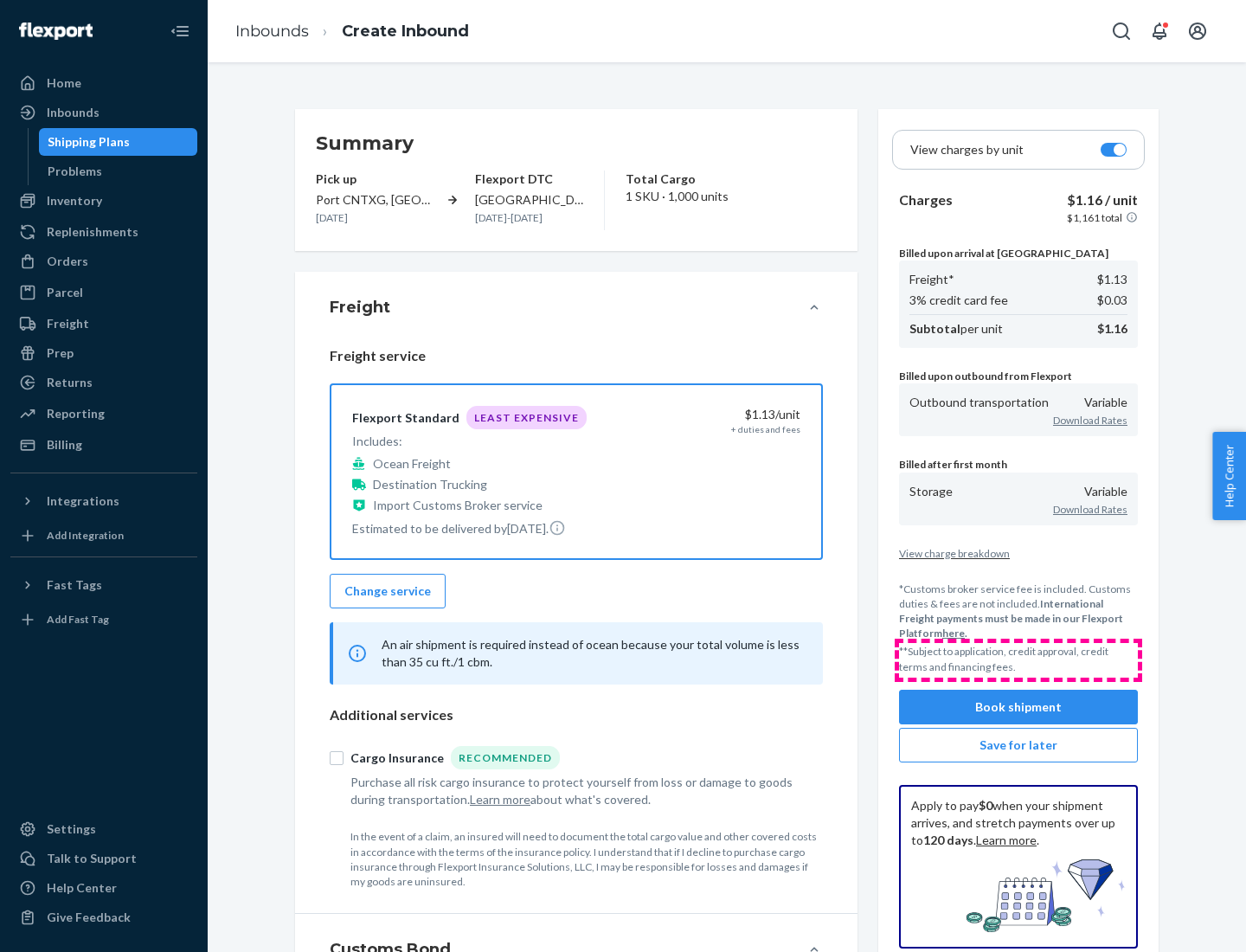
scroll to position [200, 0]
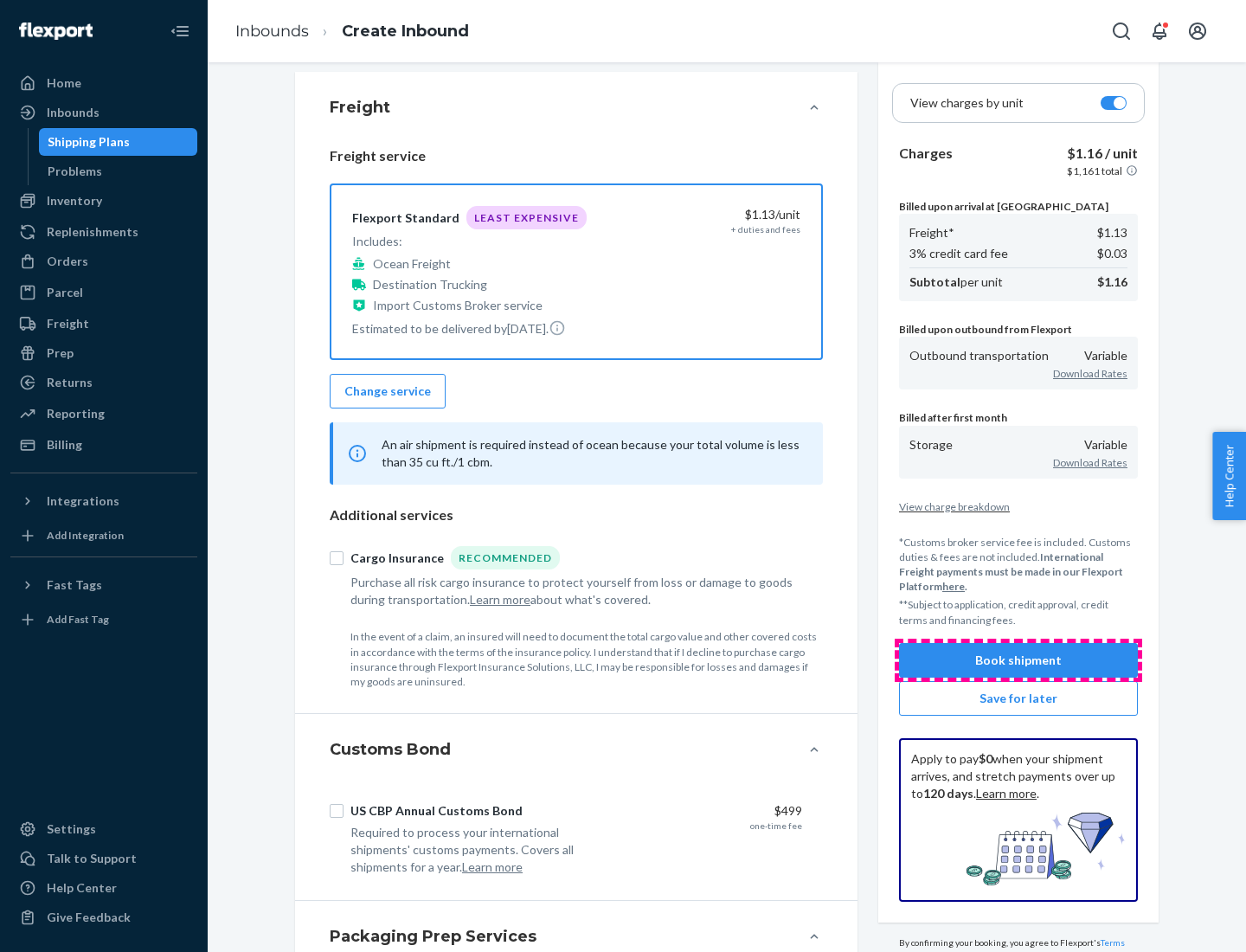
click at [1019, 659] on button "Book shipment" at bounding box center [1019, 660] width 239 height 34
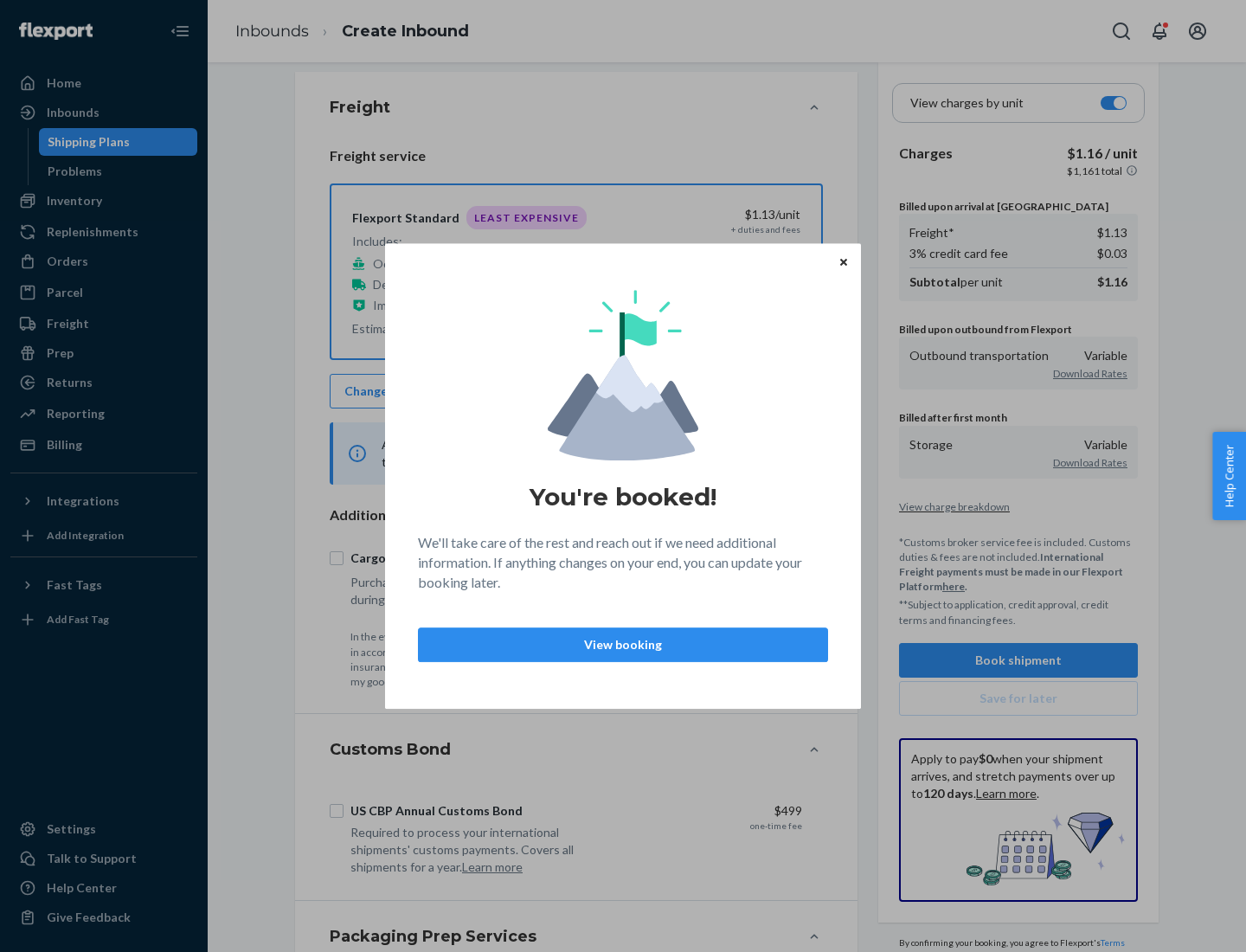
click at [623, 644] on p "View booking" at bounding box center [623, 645] width 381 height 18
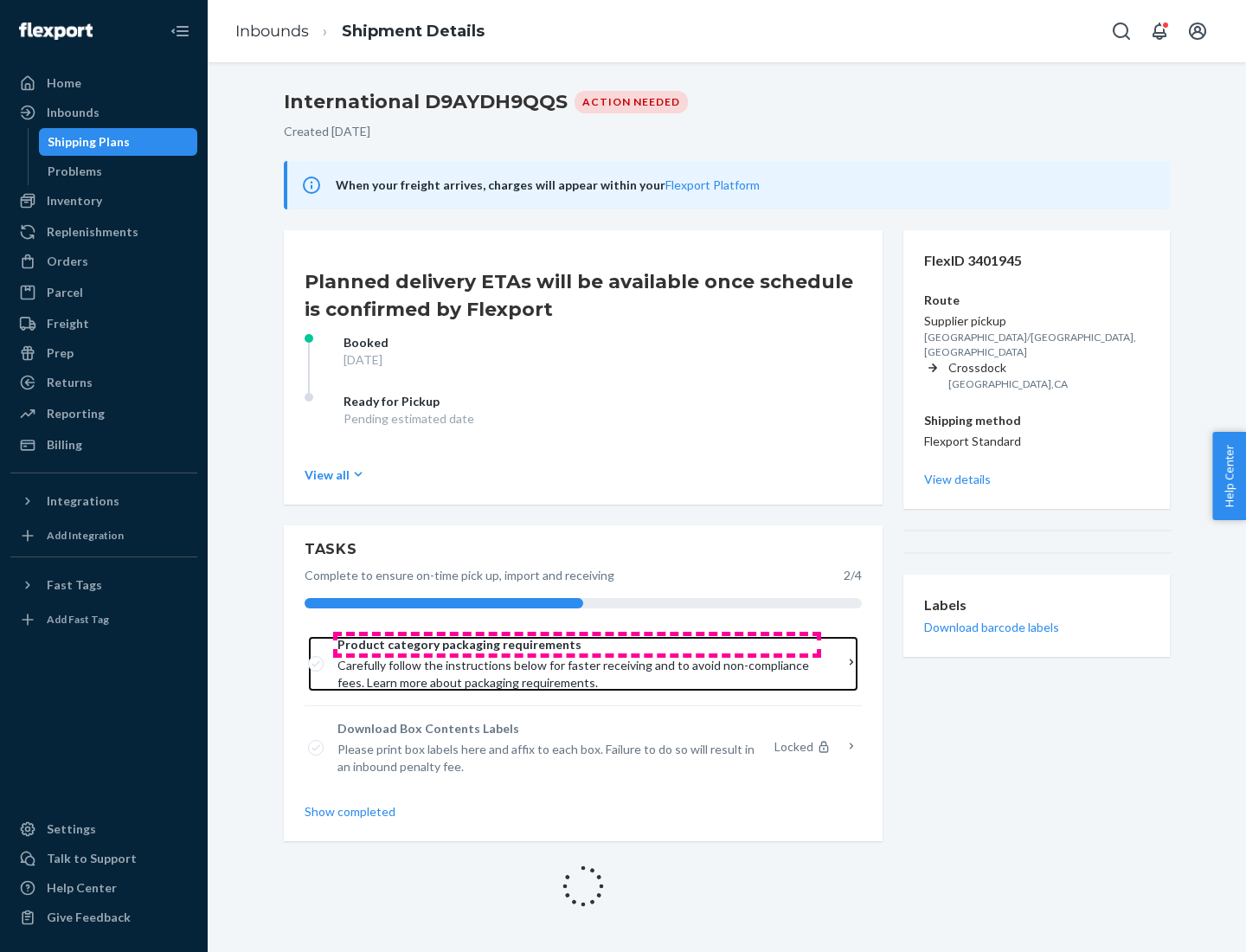
click at [577, 645] on span "Product category packaging requirements" at bounding box center [577, 645] width 479 height 18
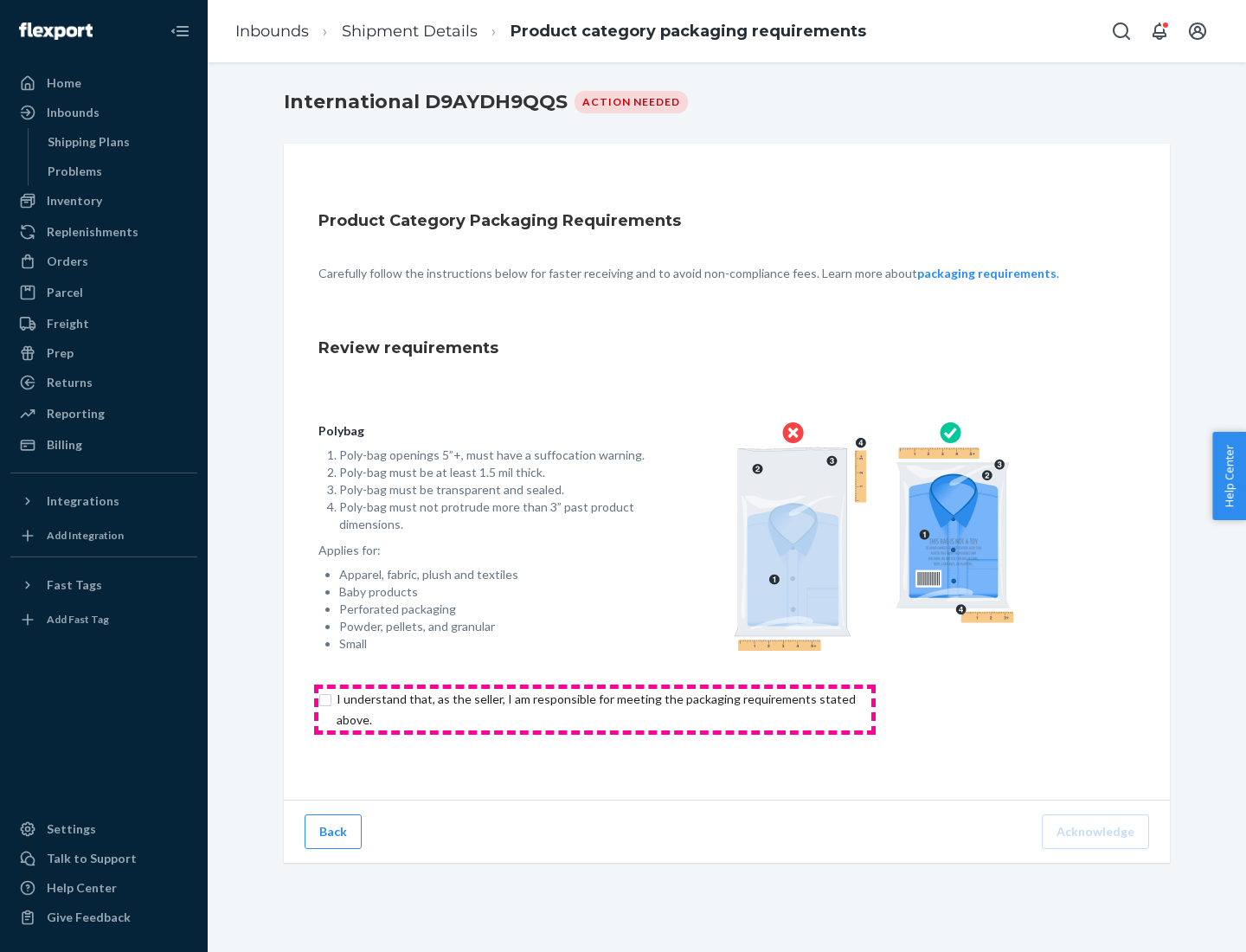
click at [594, 709] on input "checkbox" at bounding box center [606, 709] width 576 height 41
checkbox input "true"
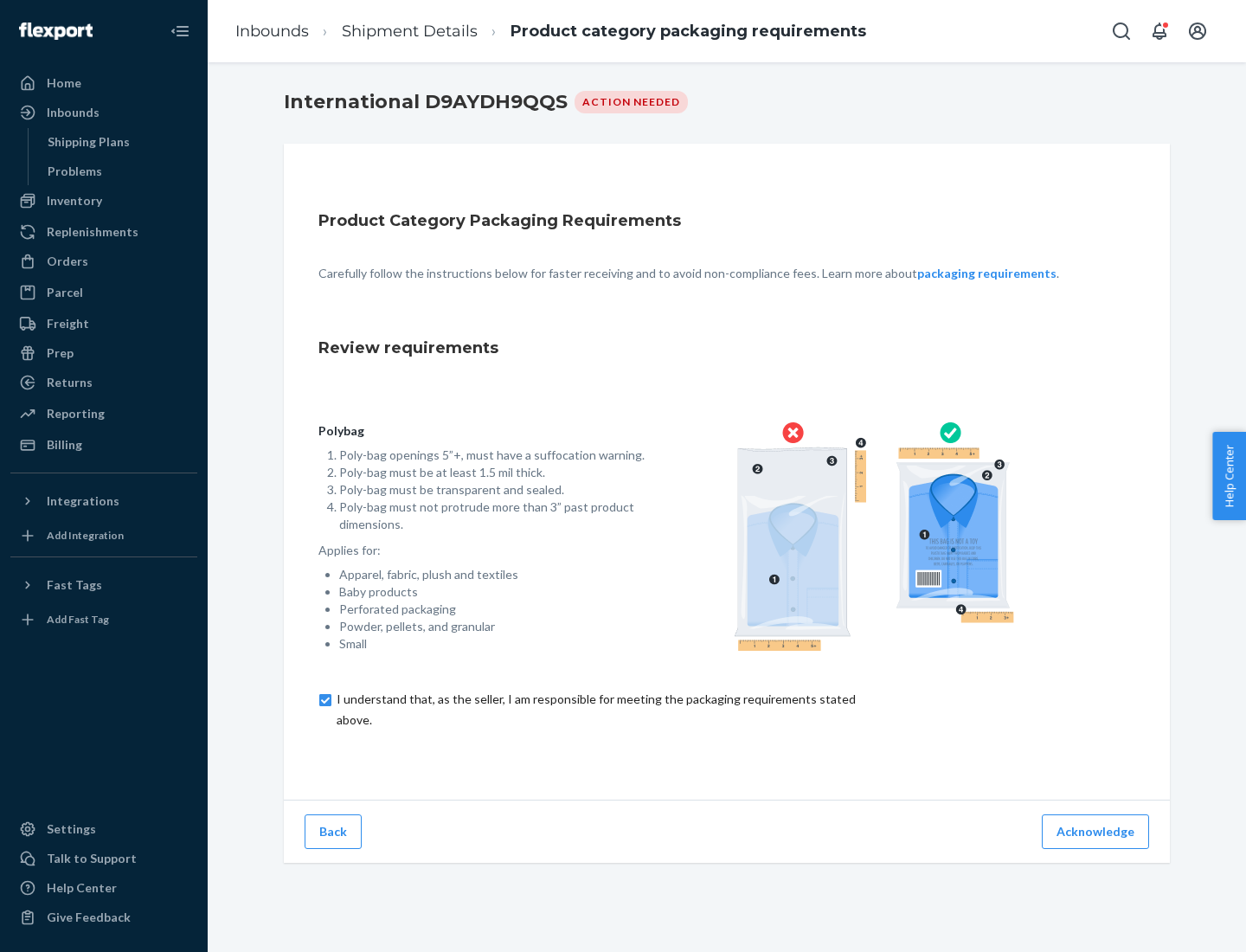
click at [1097, 831] on button "Acknowledge" at bounding box center [1095, 831] width 107 height 34
